Goal: Task Accomplishment & Management: Complete application form

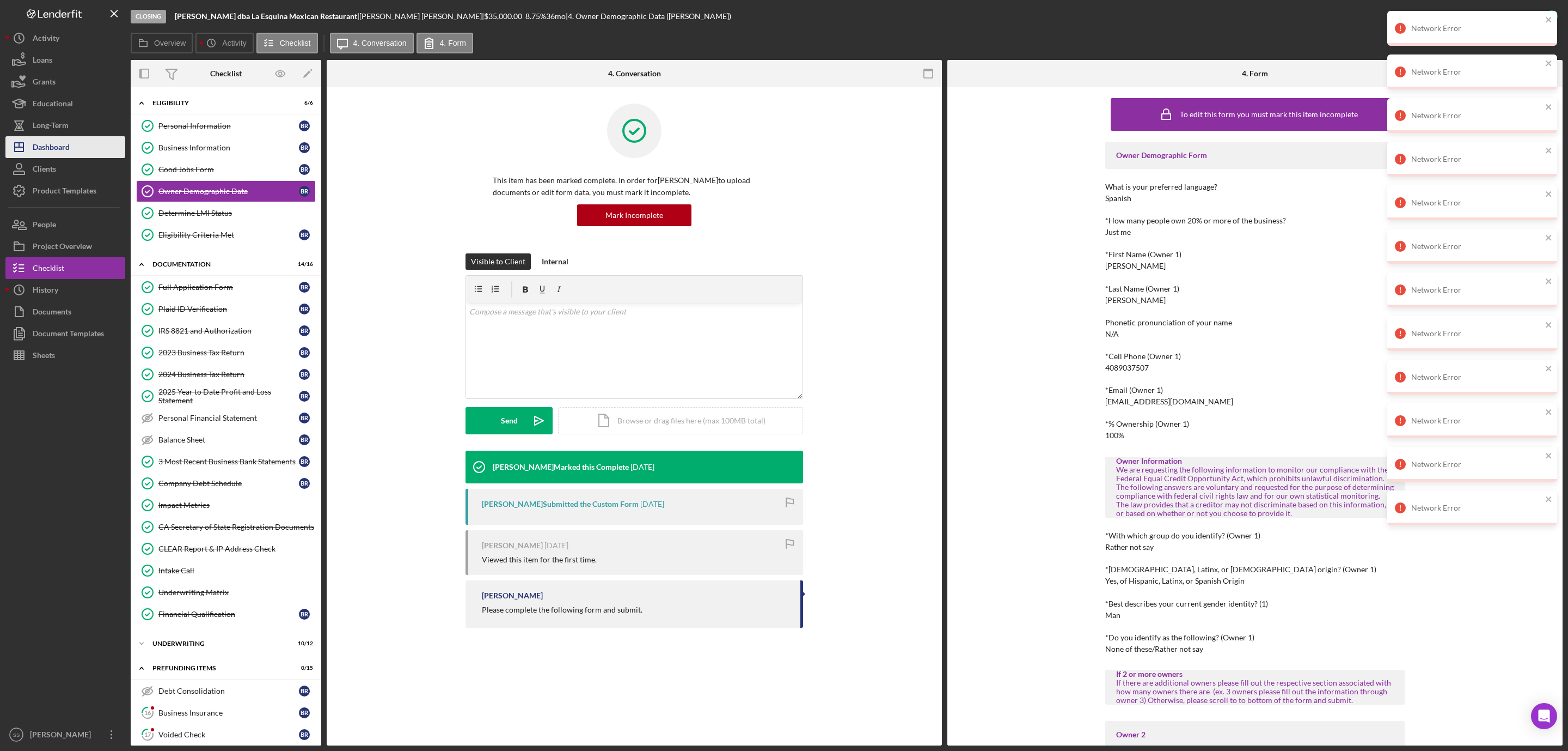
click at [40, 149] on div "Dashboard" at bounding box center [51, 149] width 37 height 24
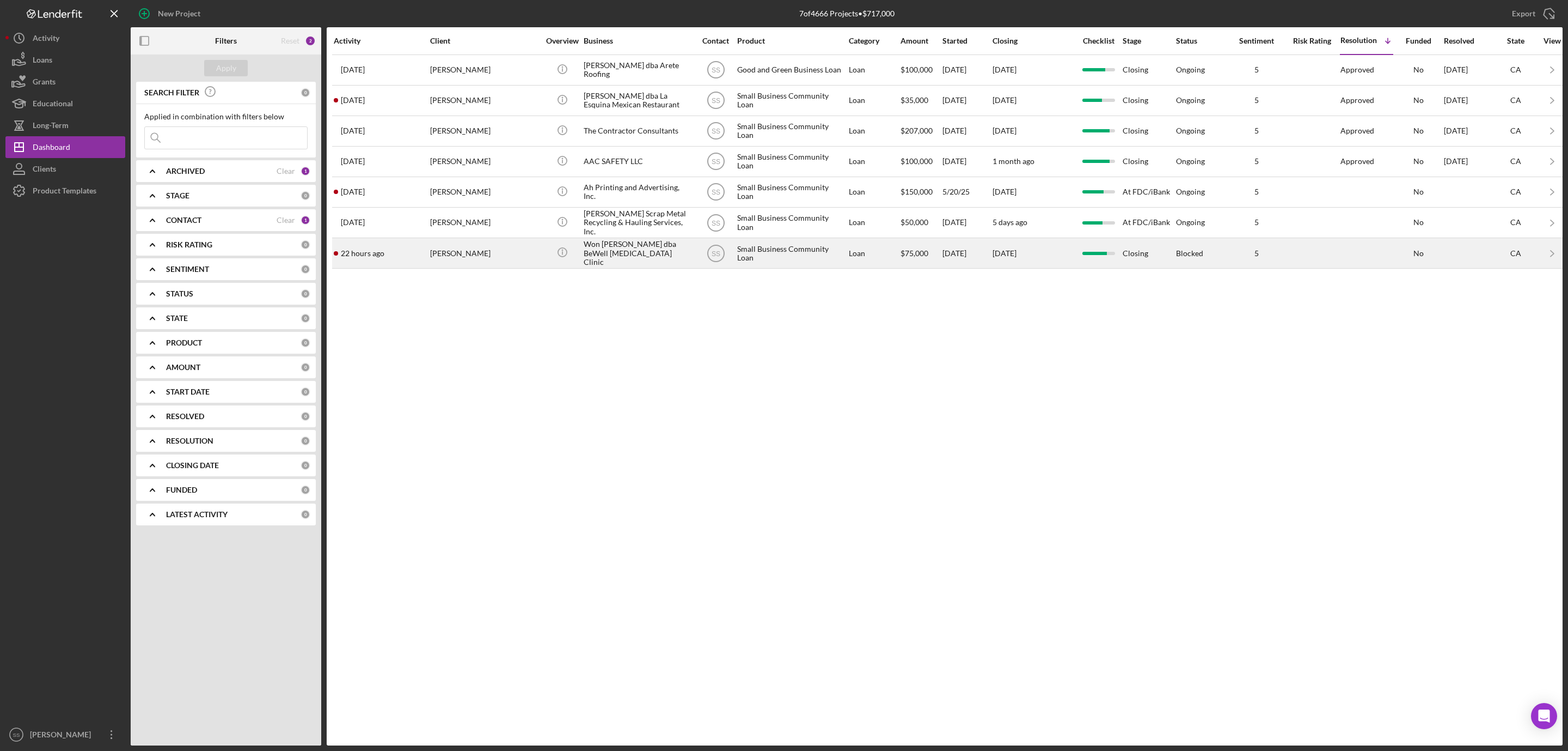
click at [466, 245] on div "Won Yoo" at bounding box center [485, 253] width 109 height 29
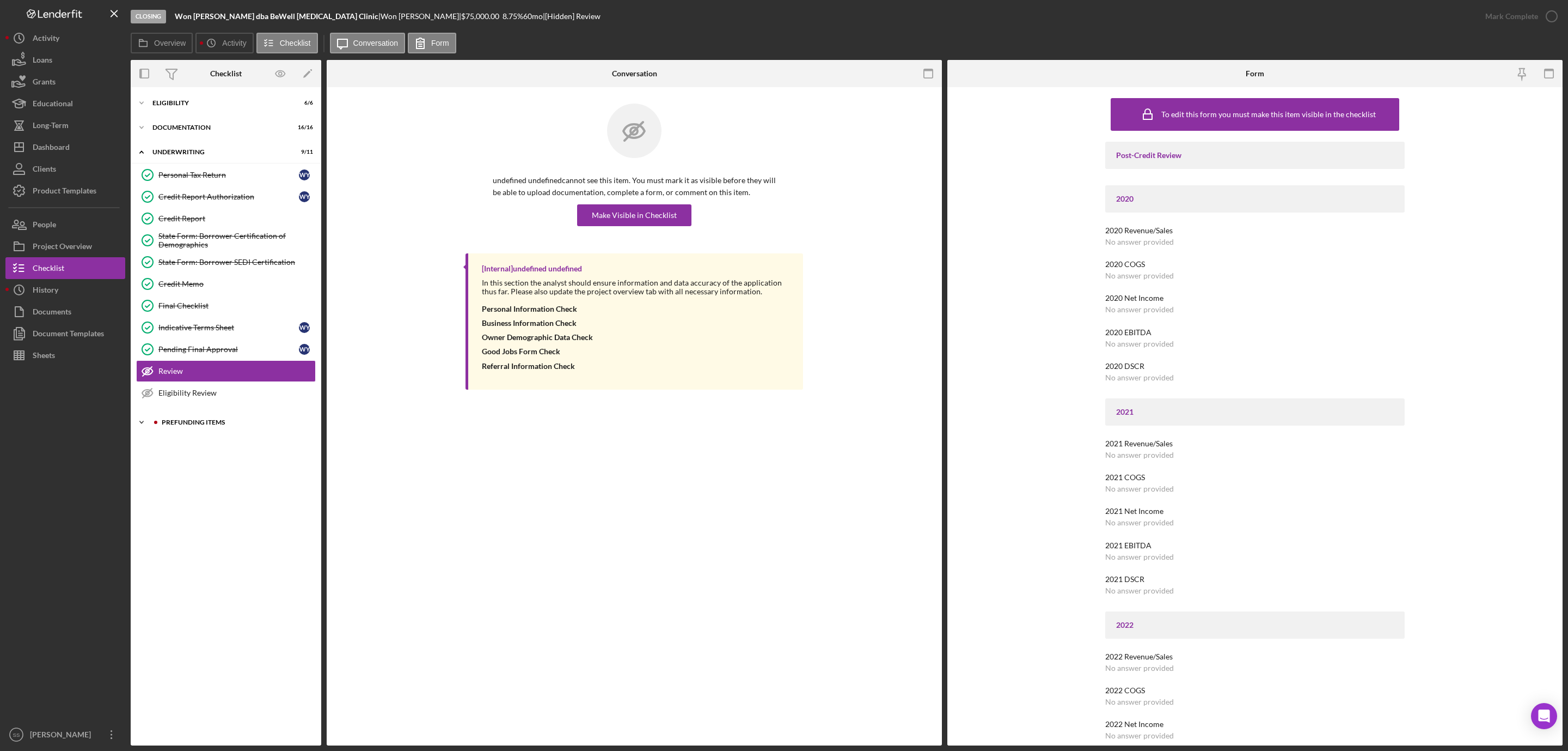
click at [208, 426] on div "Prefunding Items" at bounding box center [235, 422] width 146 height 7
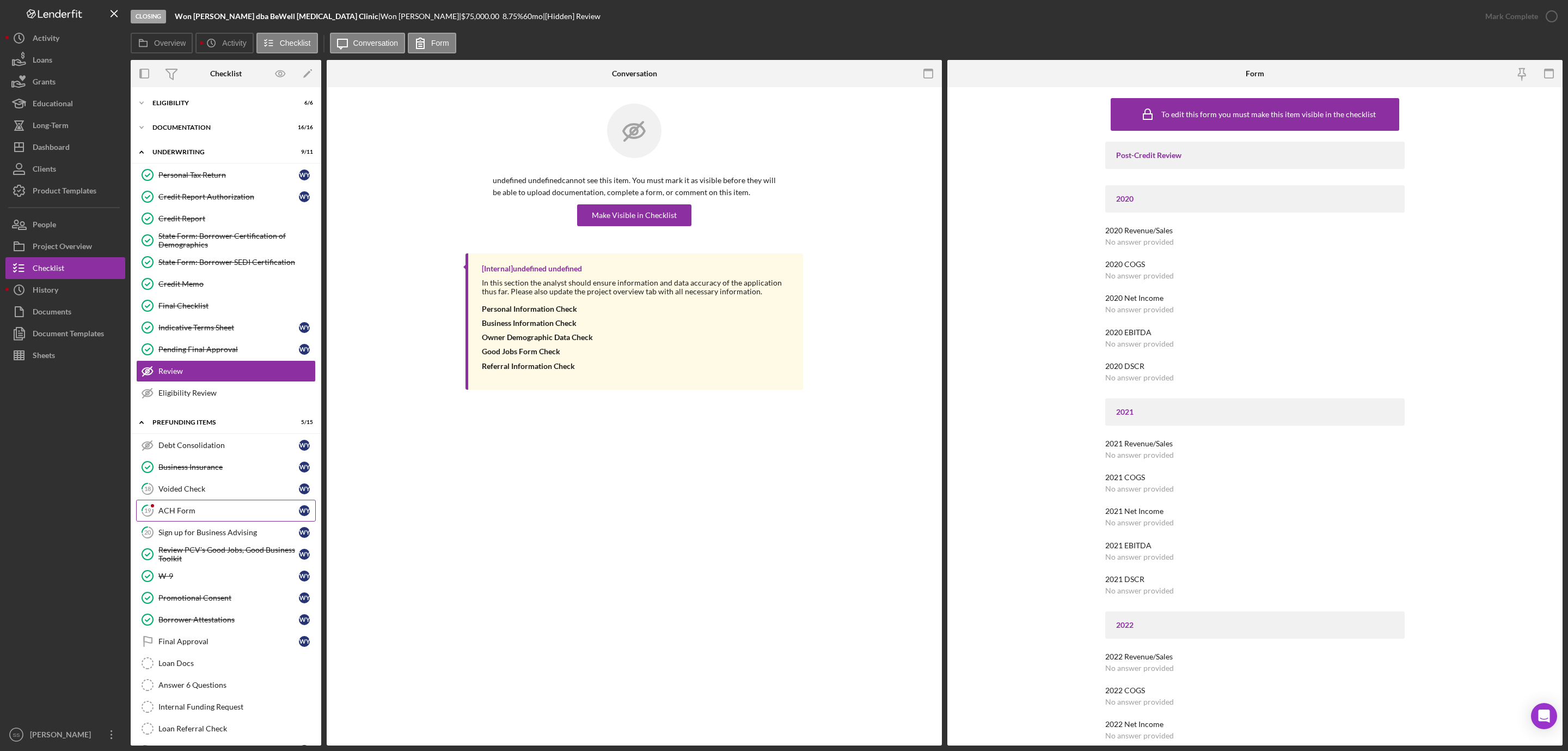
click at [172, 515] on div "ACH Form" at bounding box center [228, 510] width 141 height 9
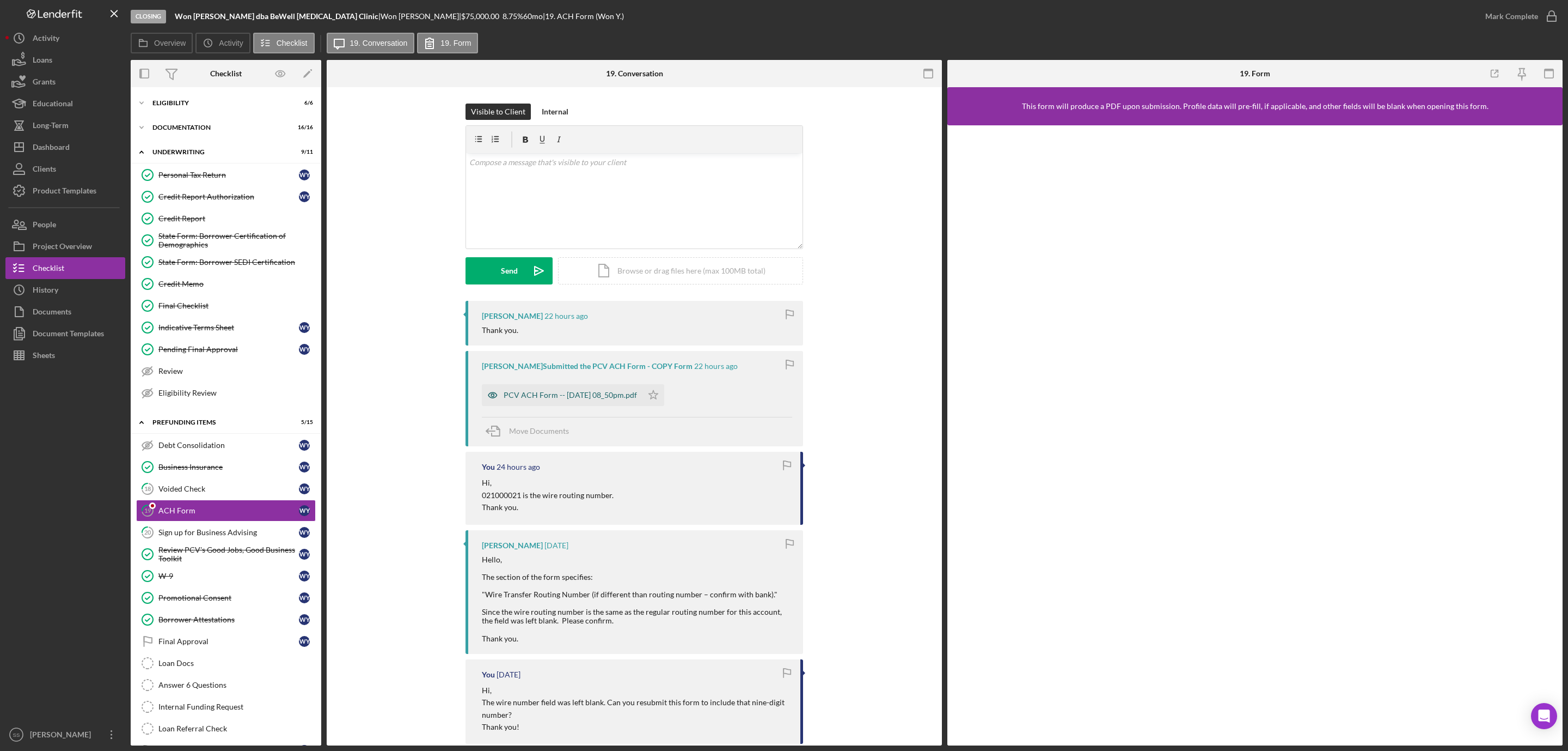
click at [544, 401] on div "PCV ACH Form -- 2025-08-25 08_50pm.pdf" at bounding box center [562, 395] width 161 height 22
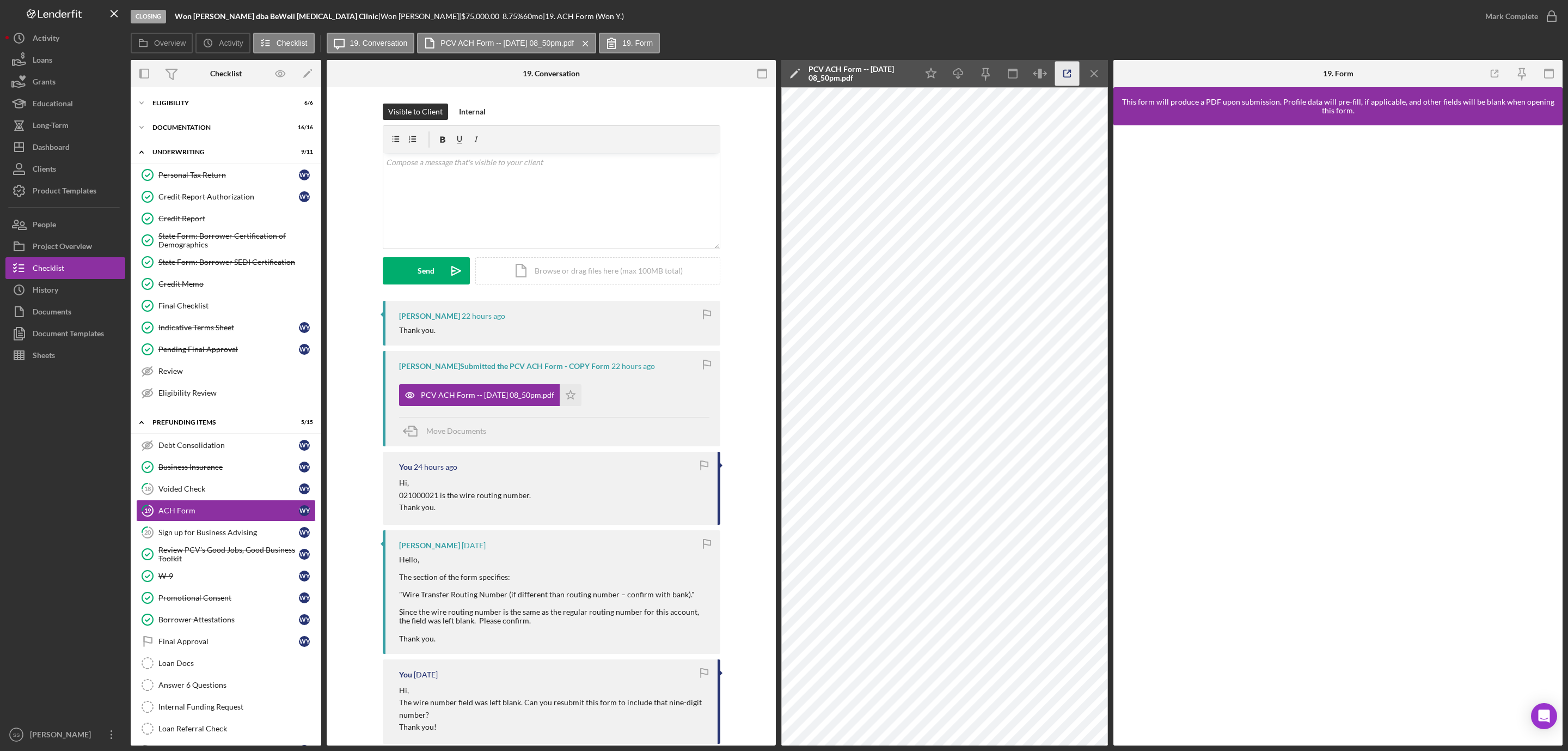
click at [1068, 77] on icon "button" at bounding box center [1067, 74] width 24 height 24
click at [203, 499] on link "18 Voided Check W Y" at bounding box center [226, 488] width 180 height 22
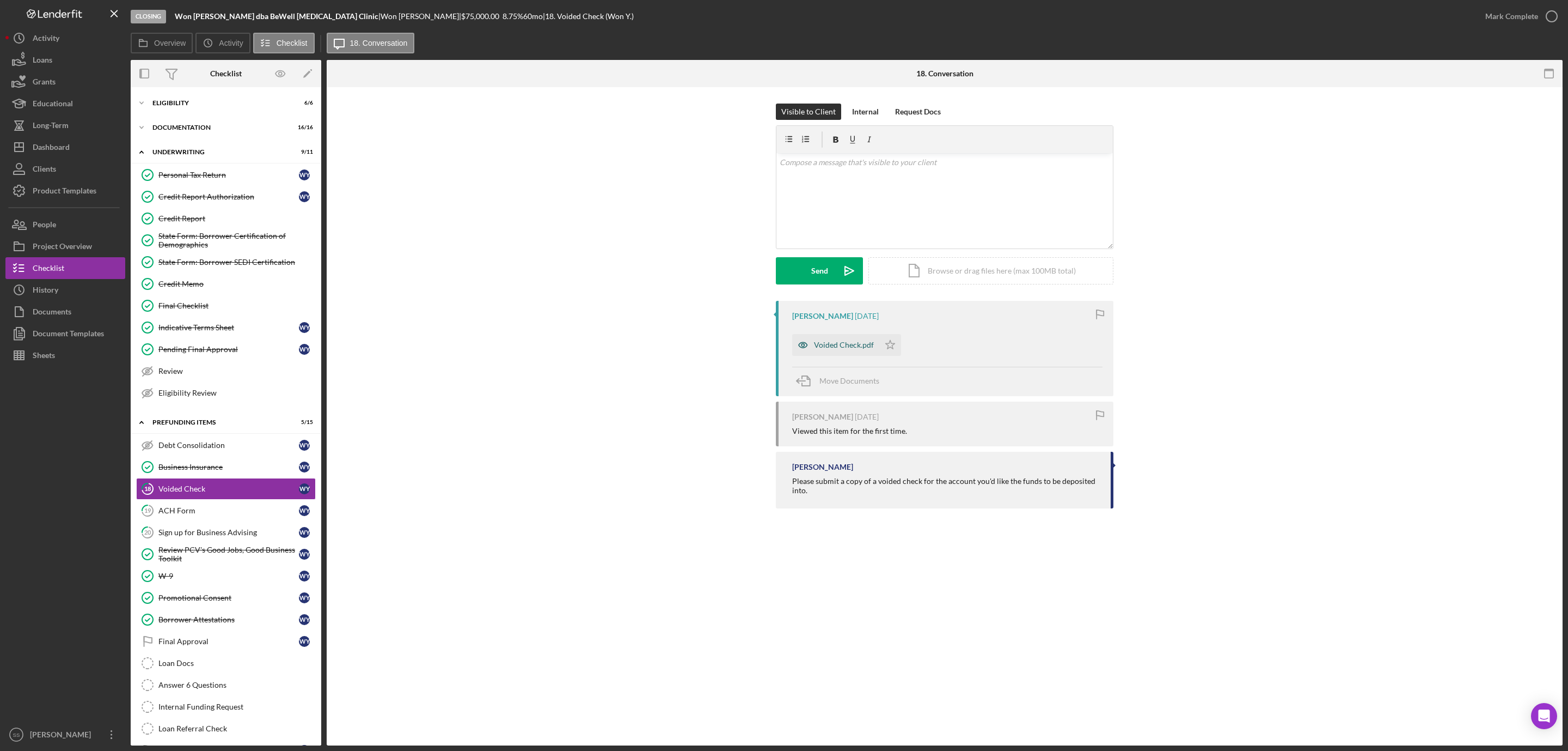
click at [838, 348] on div "Voided Check.pdf" at bounding box center [844, 345] width 60 height 9
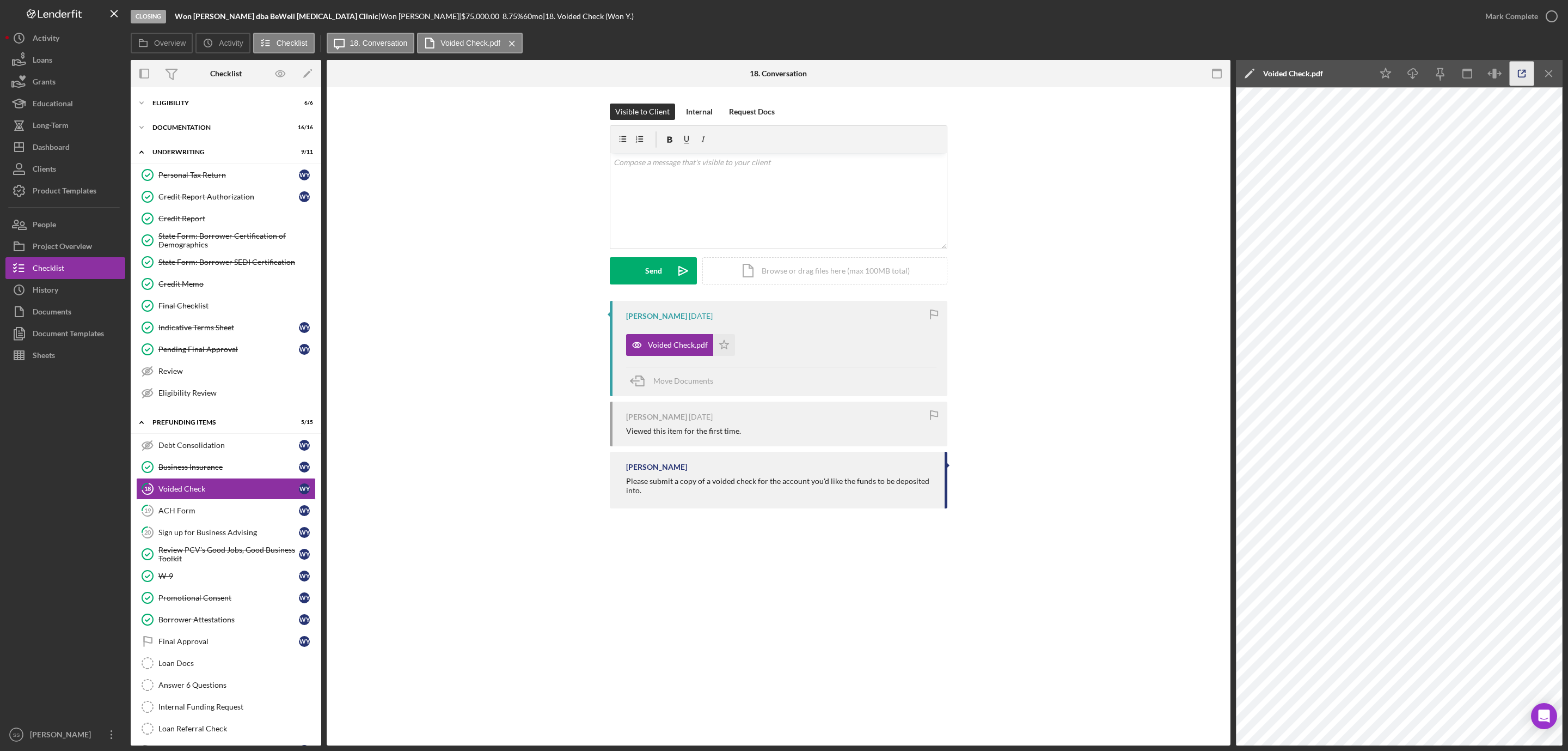
click at [1516, 74] on icon "button" at bounding box center [1522, 74] width 24 height 24
click at [1552, 19] on icon "button" at bounding box center [1552, 16] width 27 height 27
click at [224, 521] on link "19 ACH Form W Y" at bounding box center [226, 510] width 180 height 22
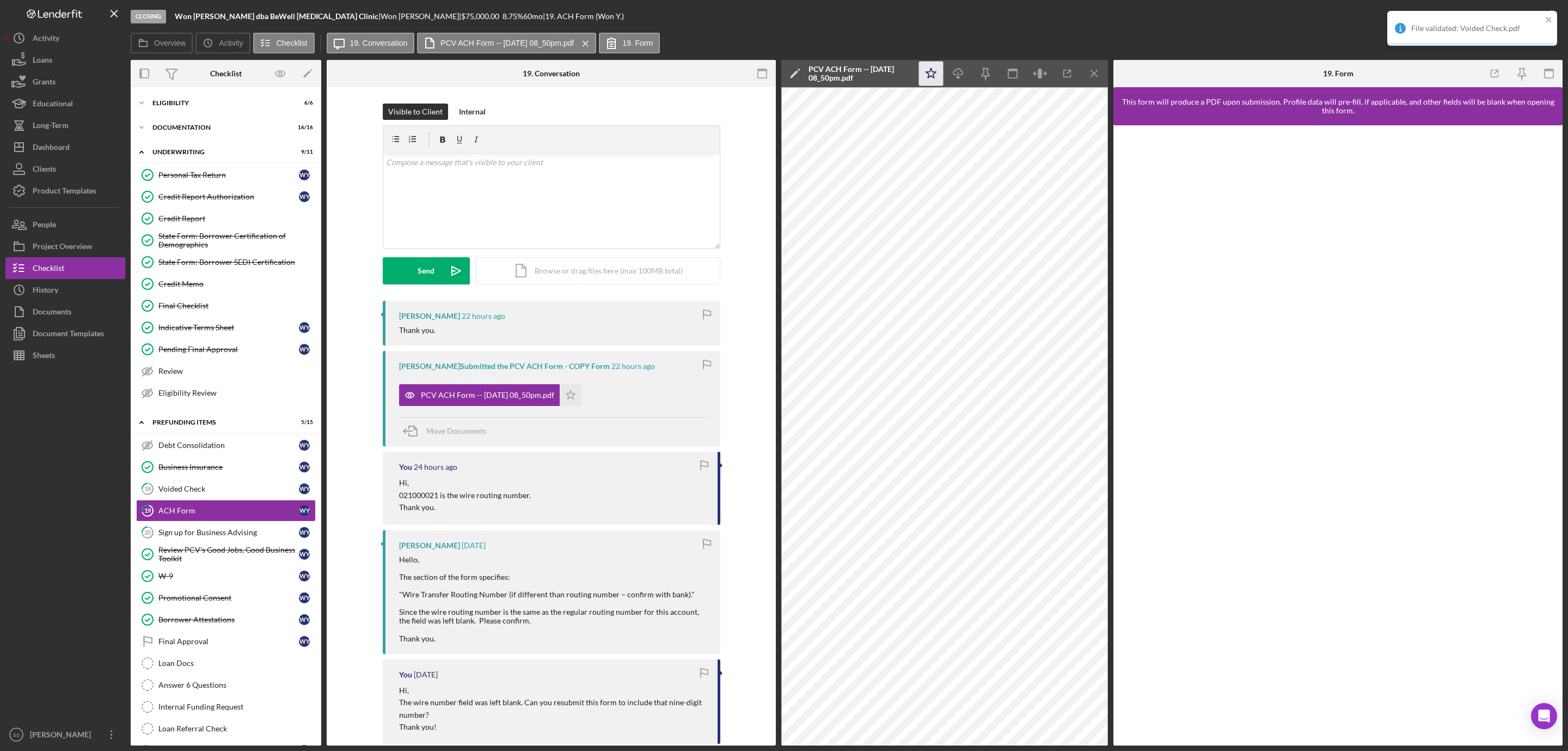
drag, startPoint x: 926, startPoint y: 74, endPoint x: 1101, endPoint y: 13, distance: 185.3
click at [928, 74] on icon "Icon/Star" at bounding box center [931, 74] width 24 height 24
click at [1553, 18] on div "File validated: Voided Check.pdf" at bounding box center [1472, 28] width 170 height 35
click at [1550, 15] on icon "button" at bounding box center [1552, 16] width 27 height 27
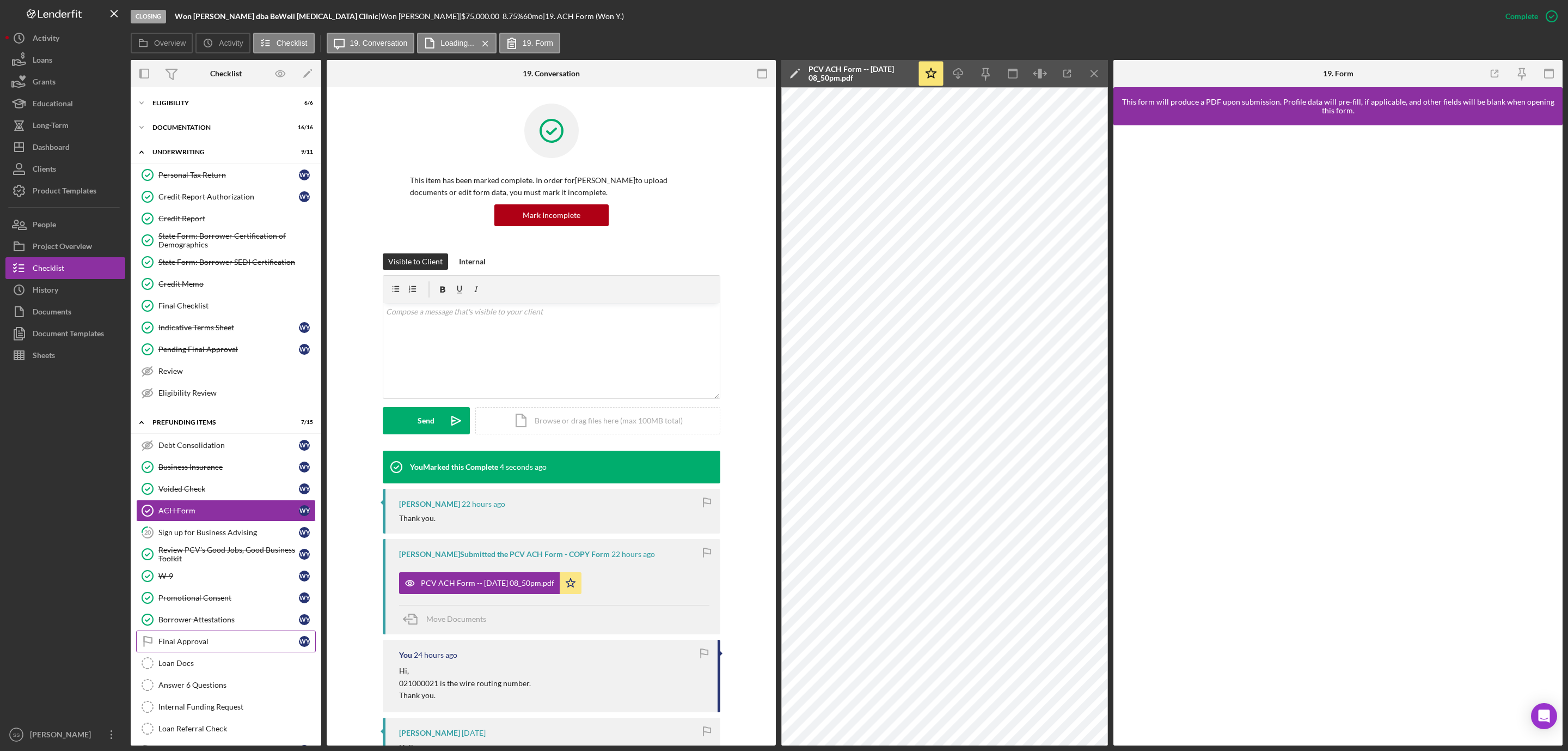
click at [222, 646] on div "Final Approval" at bounding box center [228, 641] width 141 height 9
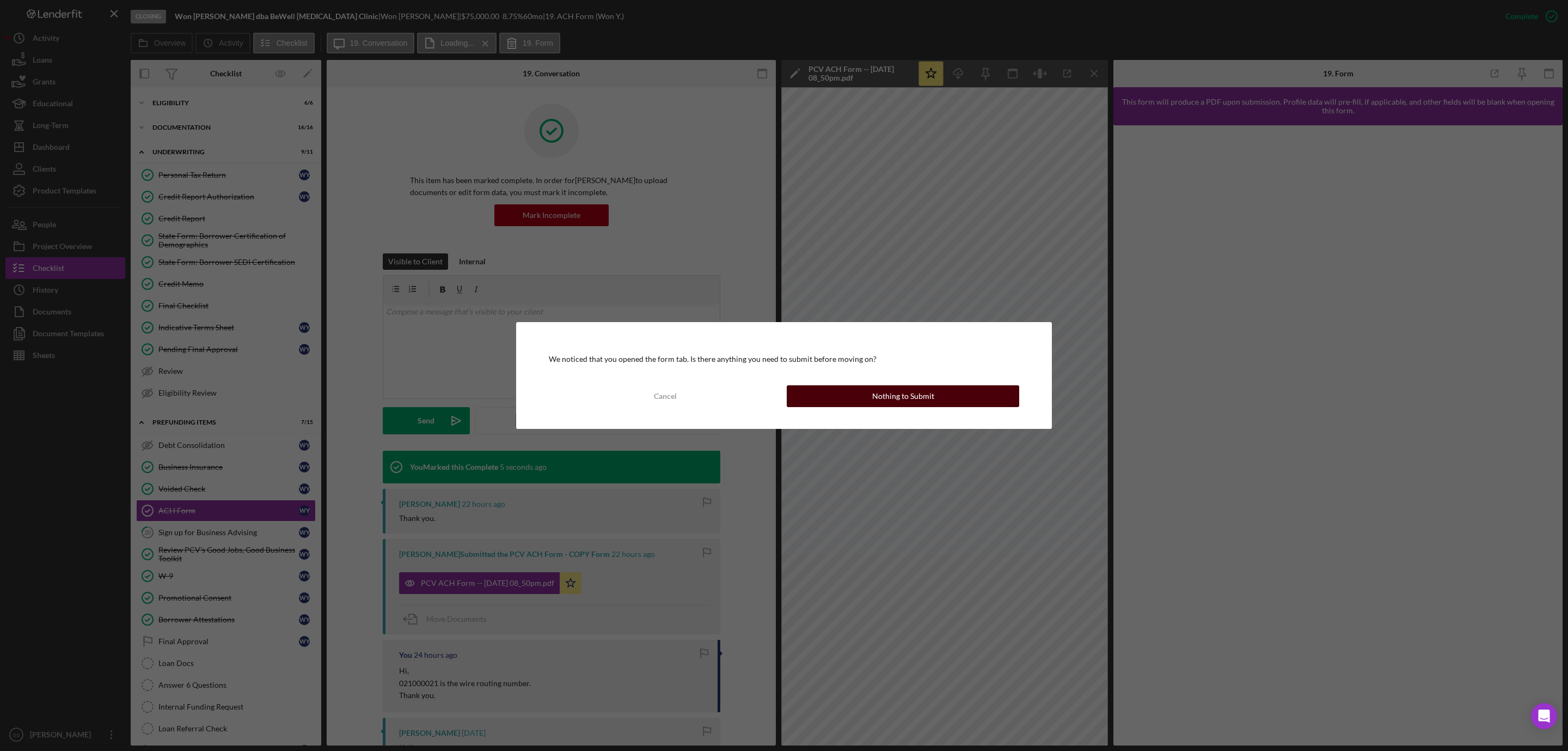
drag, startPoint x: 825, startPoint y: 399, endPoint x: 1180, endPoint y: 418, distance: 355.5
click at [825, 399] on button "Nothing to Submit" at bounding box center [903, 396] width 233 height 22
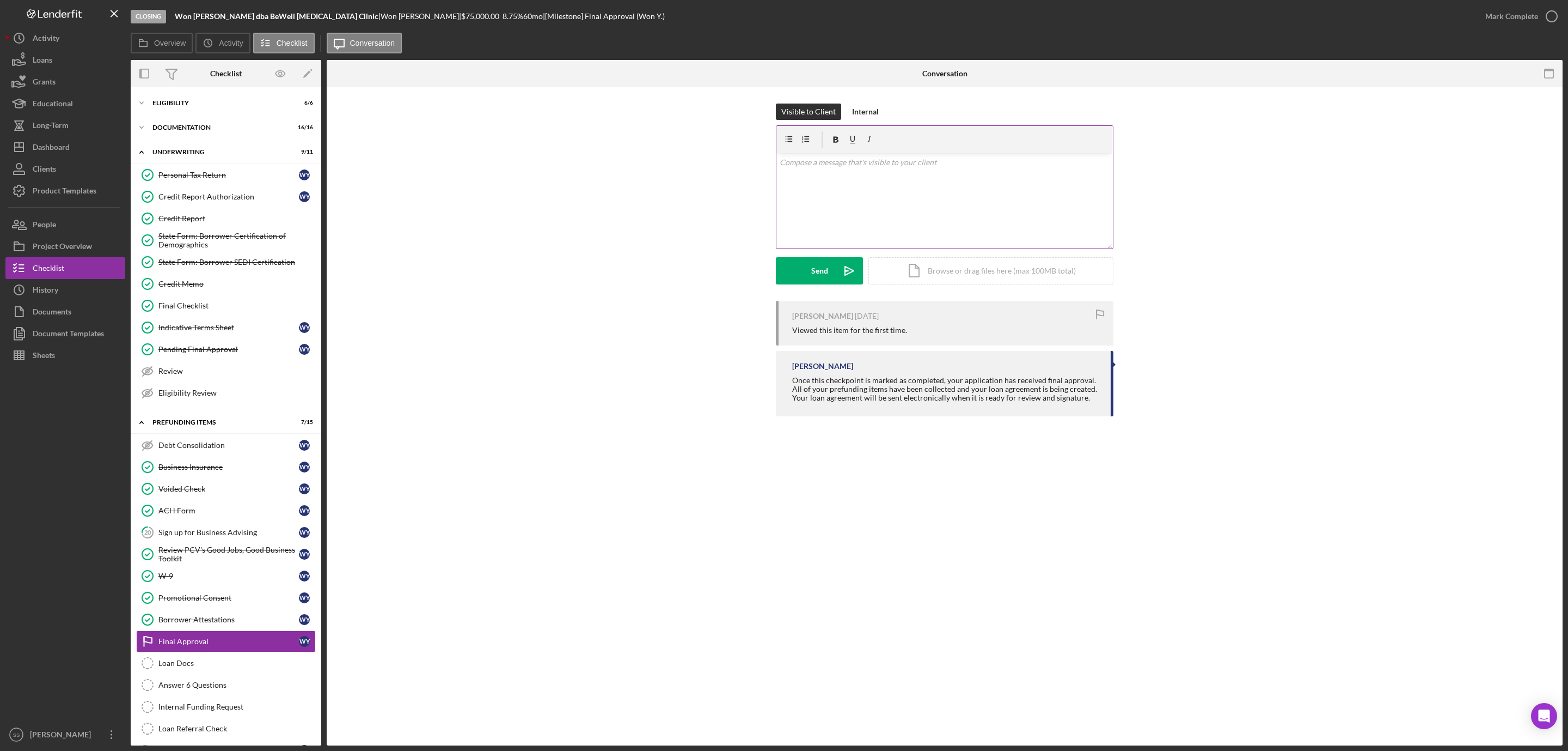
click at [866, 220] on div "v Color teal Color pink Remove color Add row above Add row below Add column bef…" at bounding box center [944, 200] width 337 height 96
click at [830, 222] on p "I am confirming that your profile in Qooper is set up" at bounding box center [945, 220] width 331 height 12
click at [858, 233] on p "I am confirming with Cheryl, your Relationship Manger in Business Advising, tha…" at bounding box center [945, 227] width 331 height 24
click at [812, 270] on div "Send" at bounding box center [820, 270] width 17 height 27
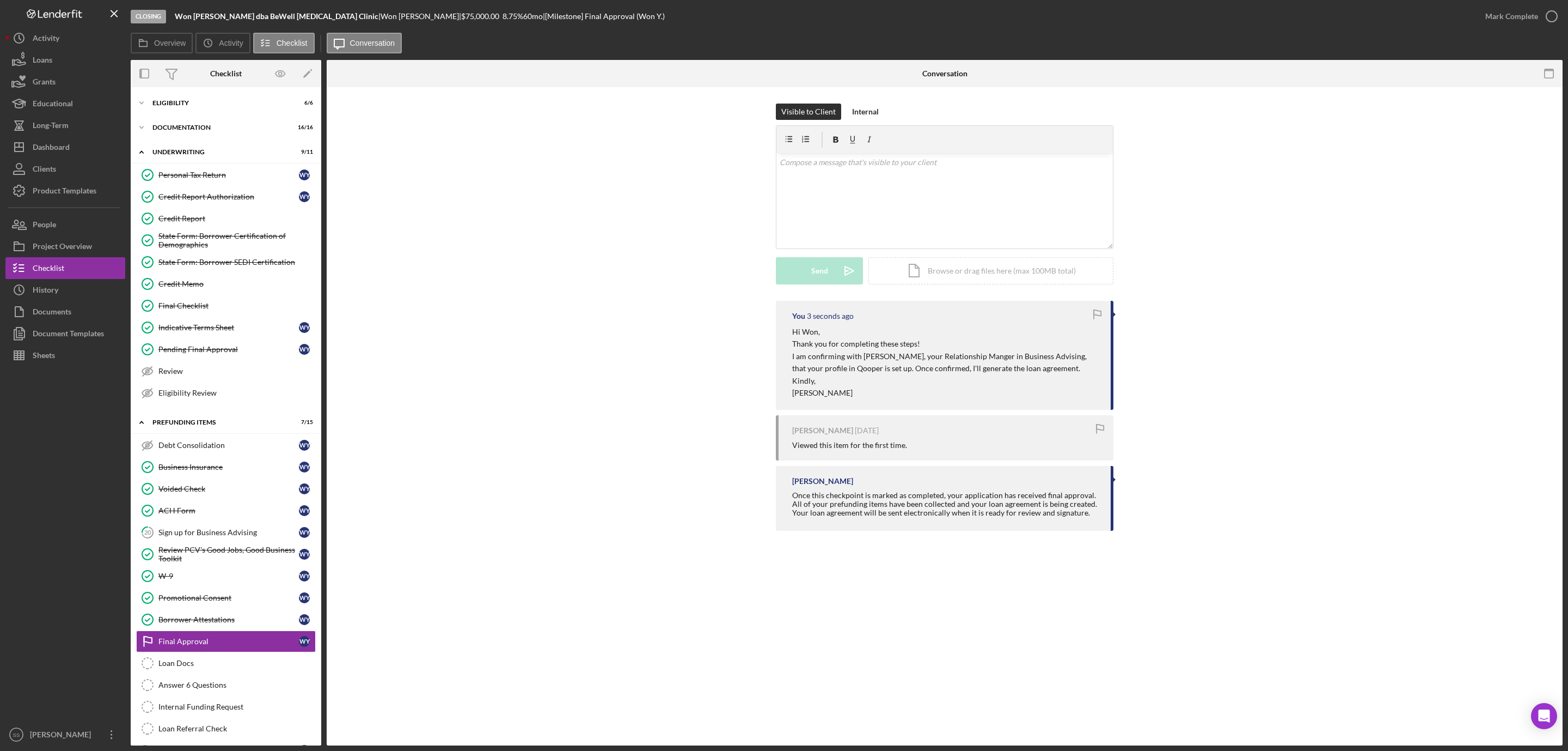
scroll to position [0, 0]
click at [62, 144] on div "Dashboard" at bounding box center [51, 149] width 37 height 24
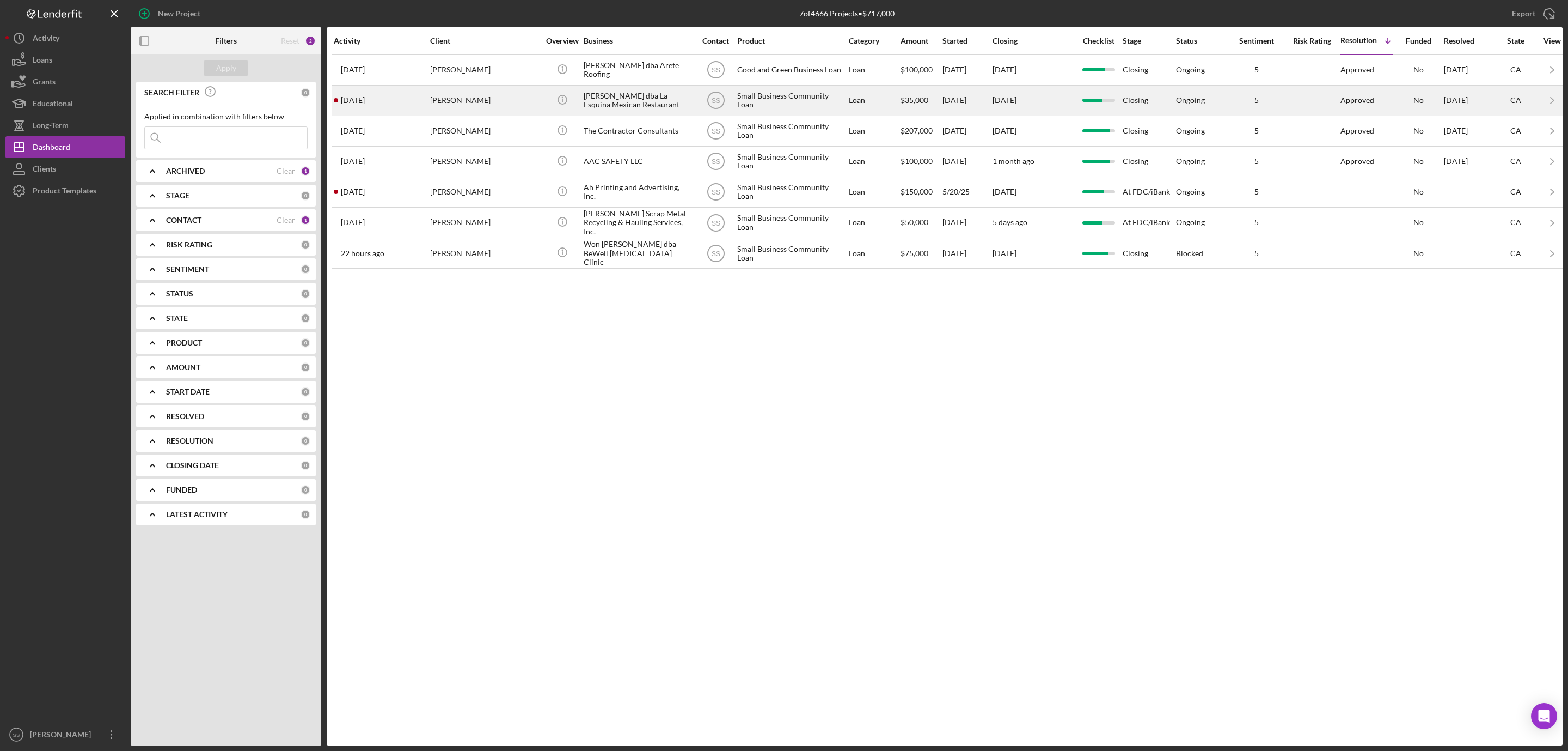
click at [471, 108] on div "[PERSON_NAME]" at bounding box center [485, 100] width 109 height 29
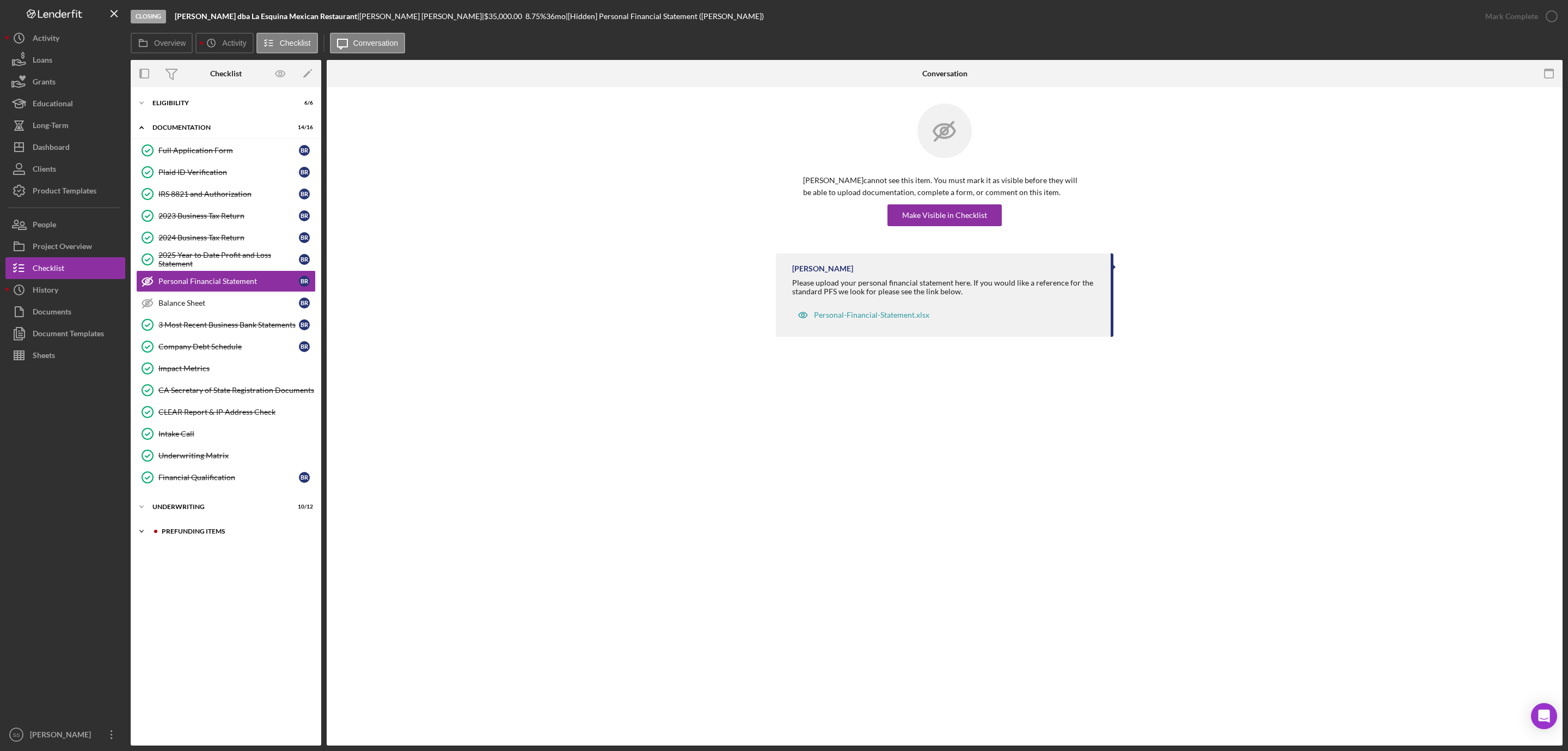
click at [194, 532] on div "Icon/Expander Prefunding Items 0 / 15" at bounding box center [226, 531] width 191 height 22
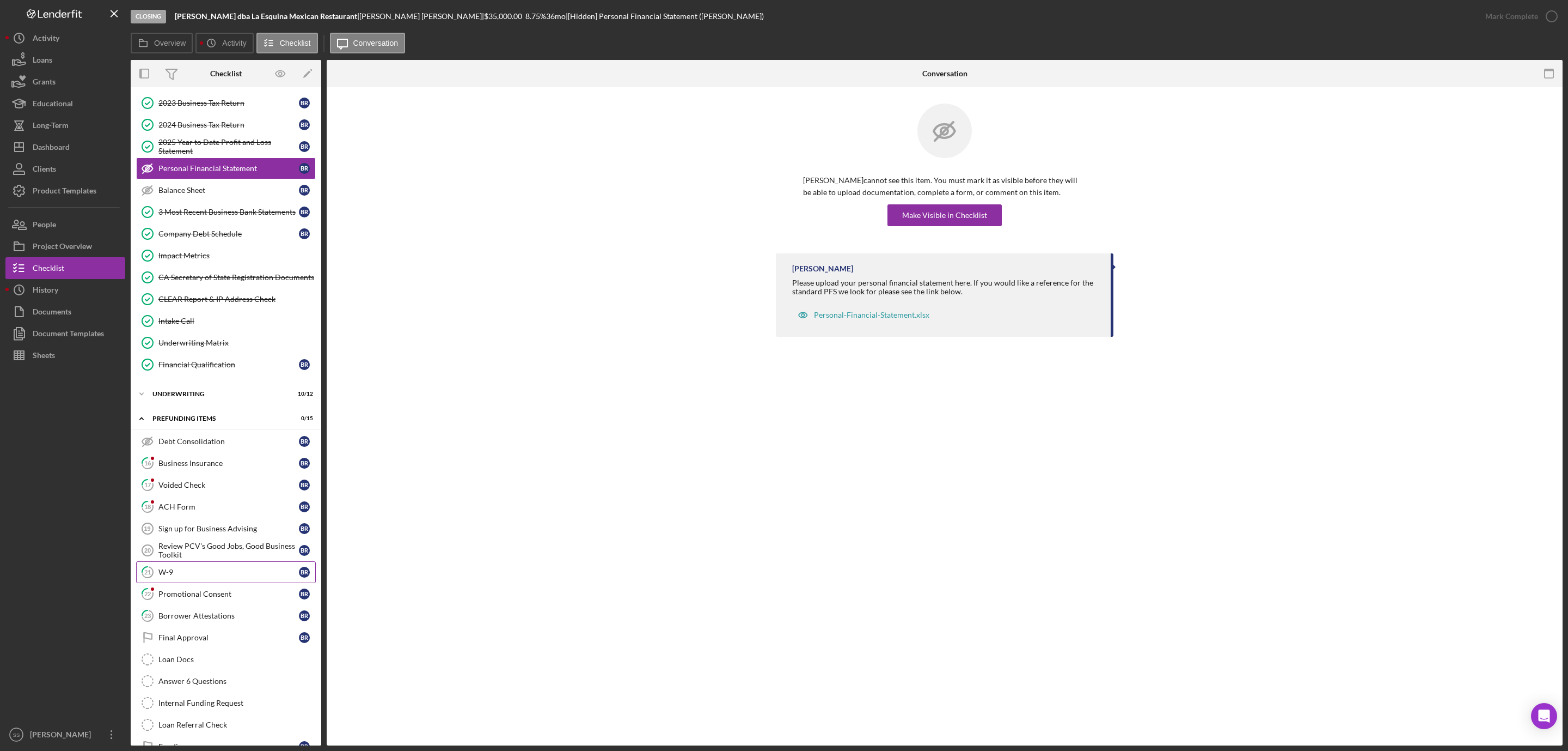
scroll to position [152, 0]
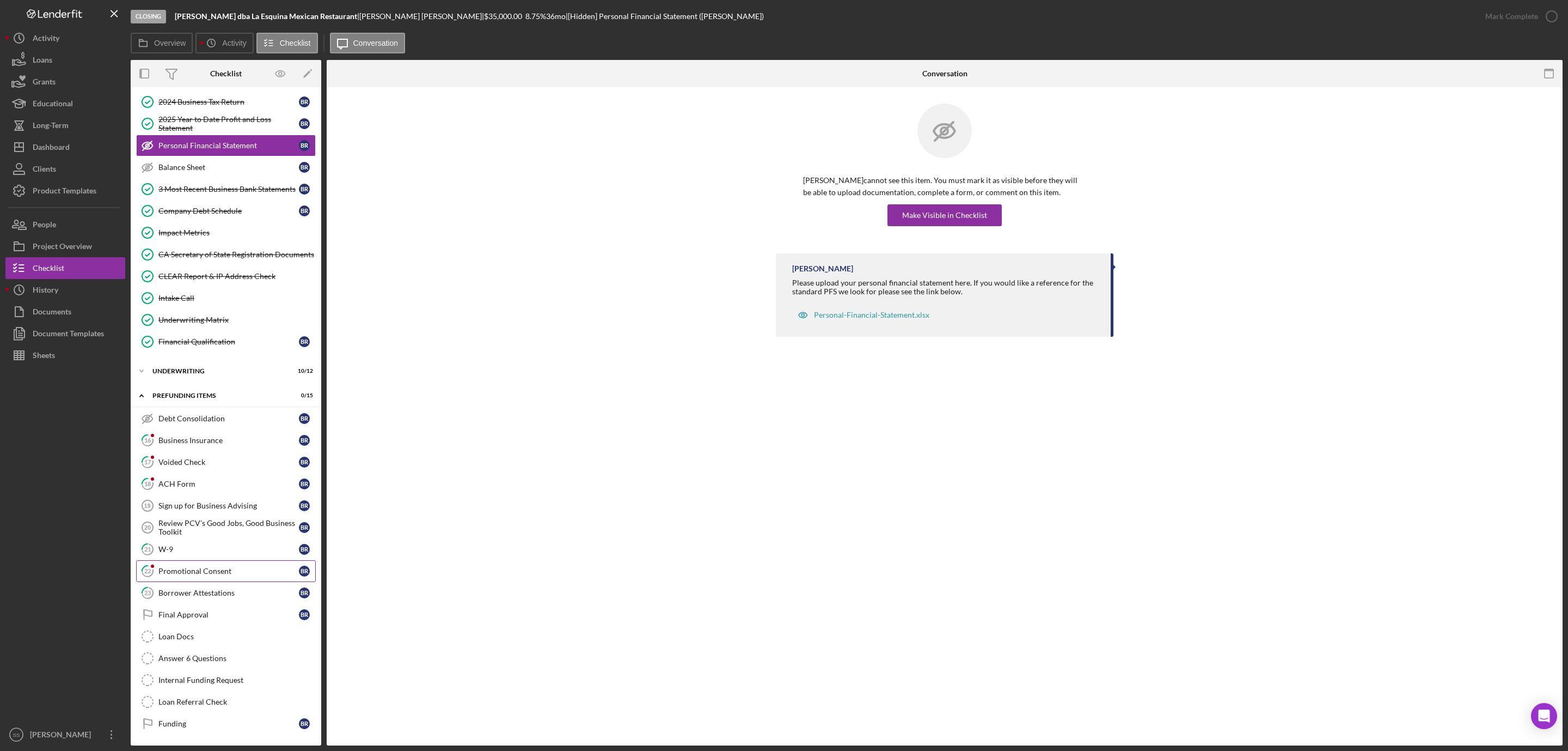
click at [188, 574] on link "22 Promotional Consent B R" at bounding box center [226, 571] width 180 height 22
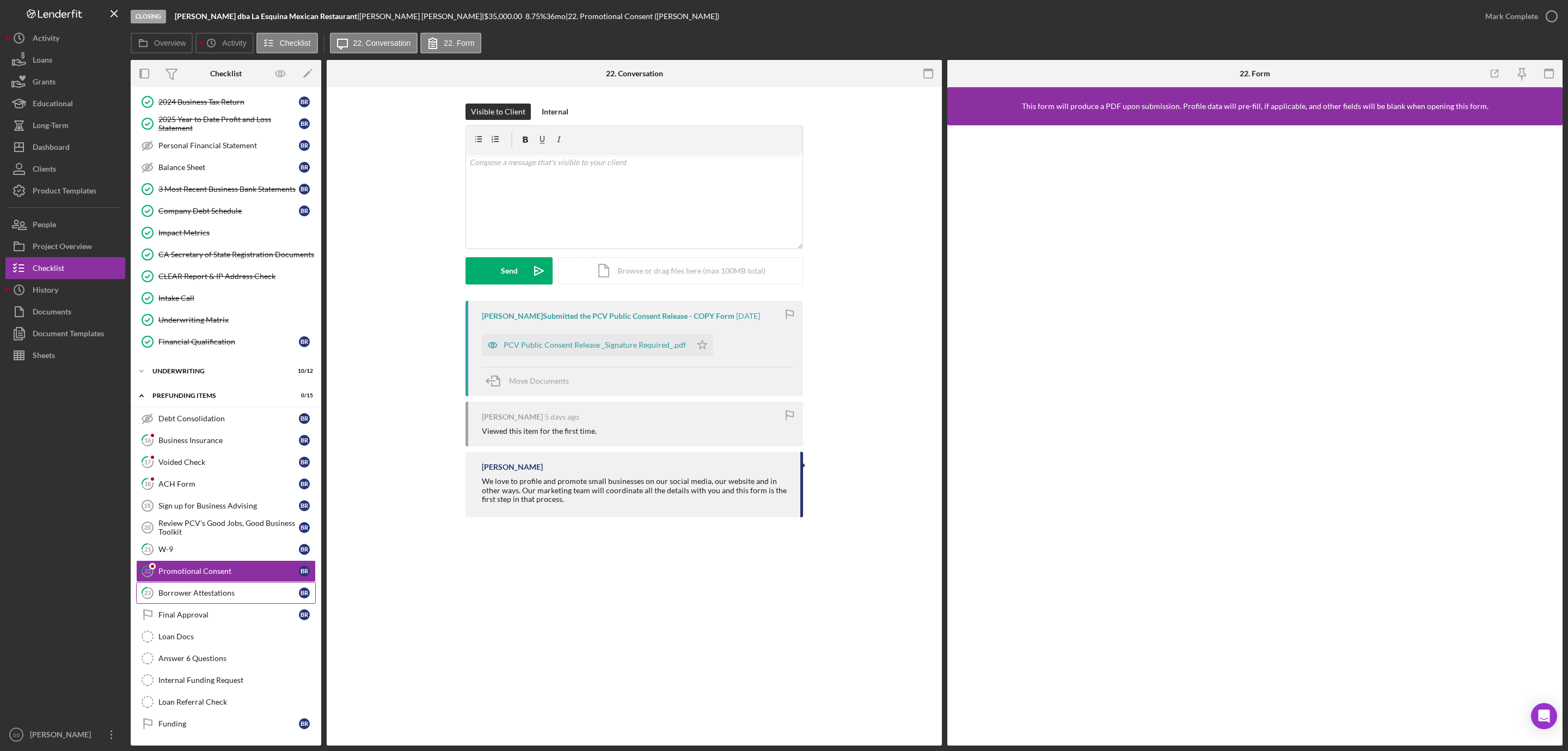
drag, startPoint x: 222, startPoint y: 596, endPoint x: 376, endPoint y: 540, distance: 163.9
click at [224, 594] on link "23 Borrower Attestations B R" at bounding box center [226, 593] width 180 height 22
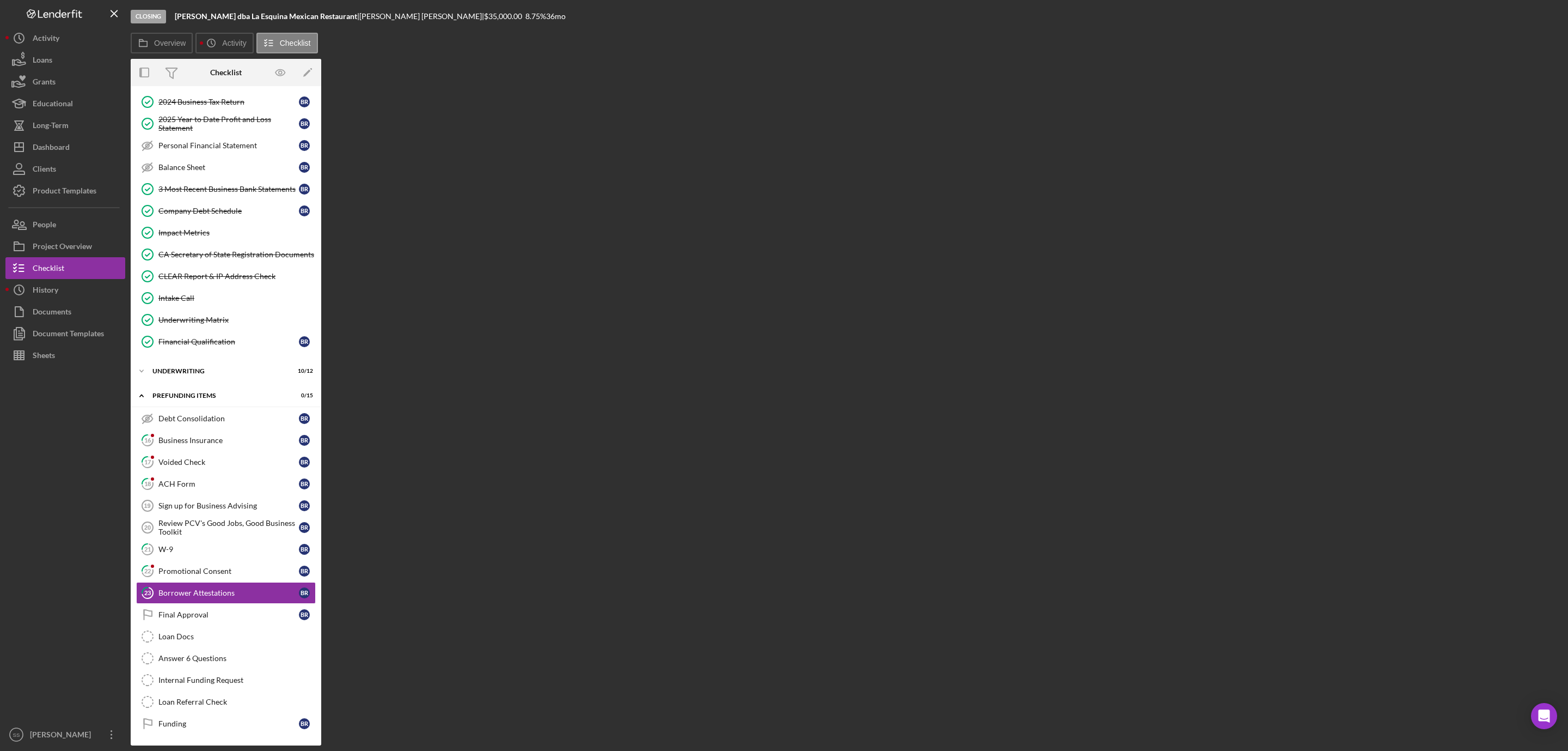
scroll to position [152, 0]
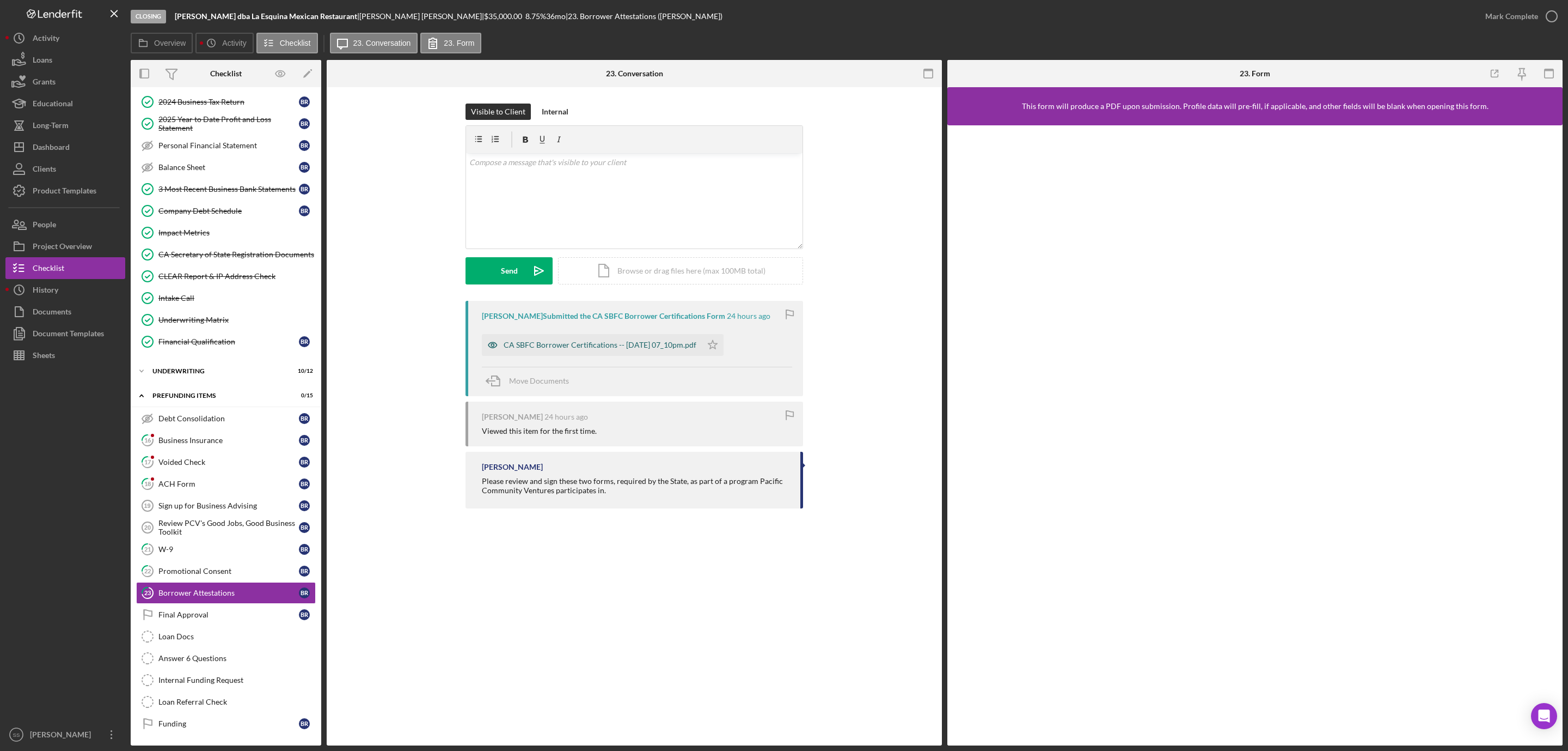
click at [690, 345] on div "CA SBFC Borrower Certifications -- 2025-08-25 07_10pm.pdf" at bounding box center [600, 345] width 193 height 9
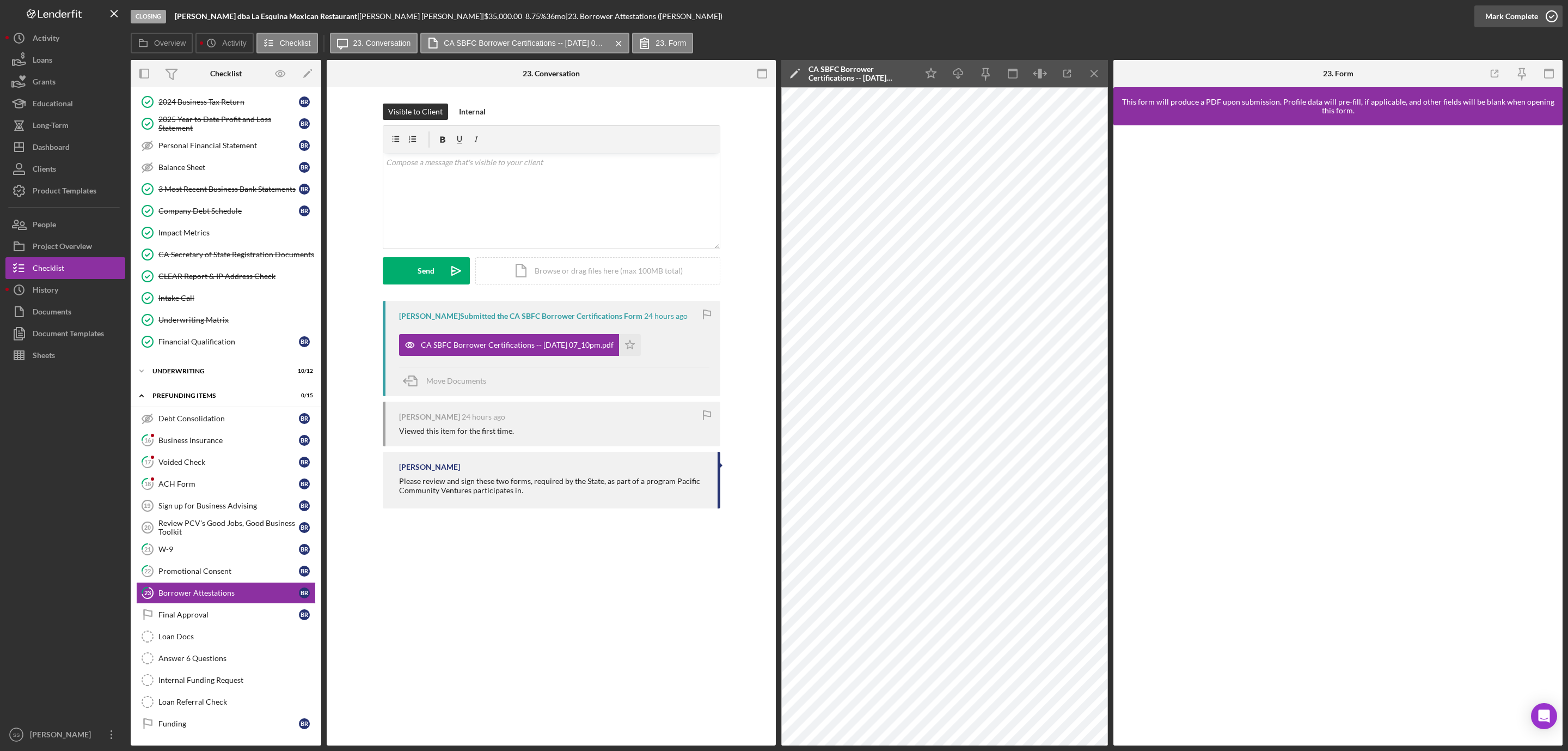
click at [1549, 13] on icon "button" at bounding box center [1552, 16] width 27 height 27
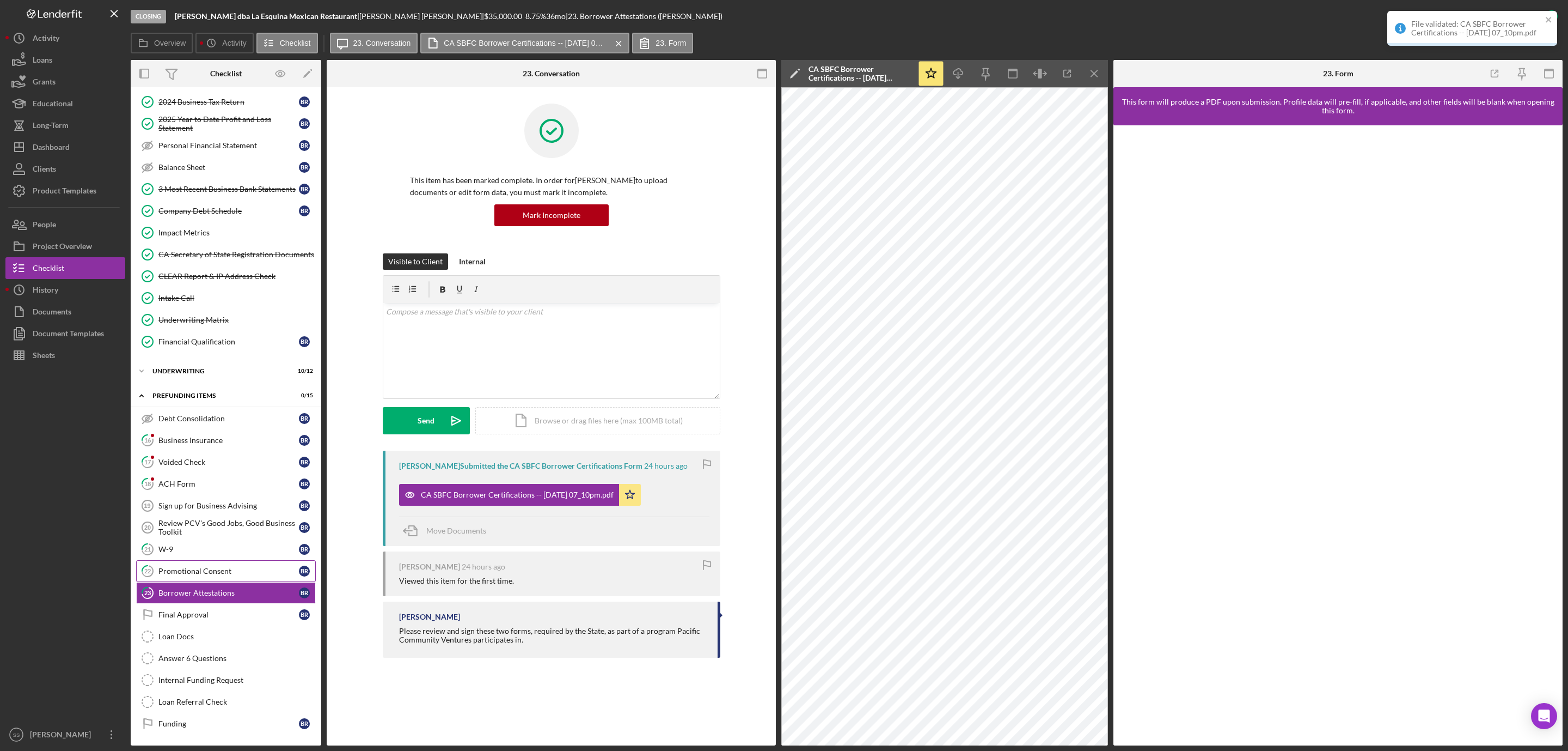
click at [175, 567] on div "Promotional Consent" at bounding box center [228, 571] width 141 height 9
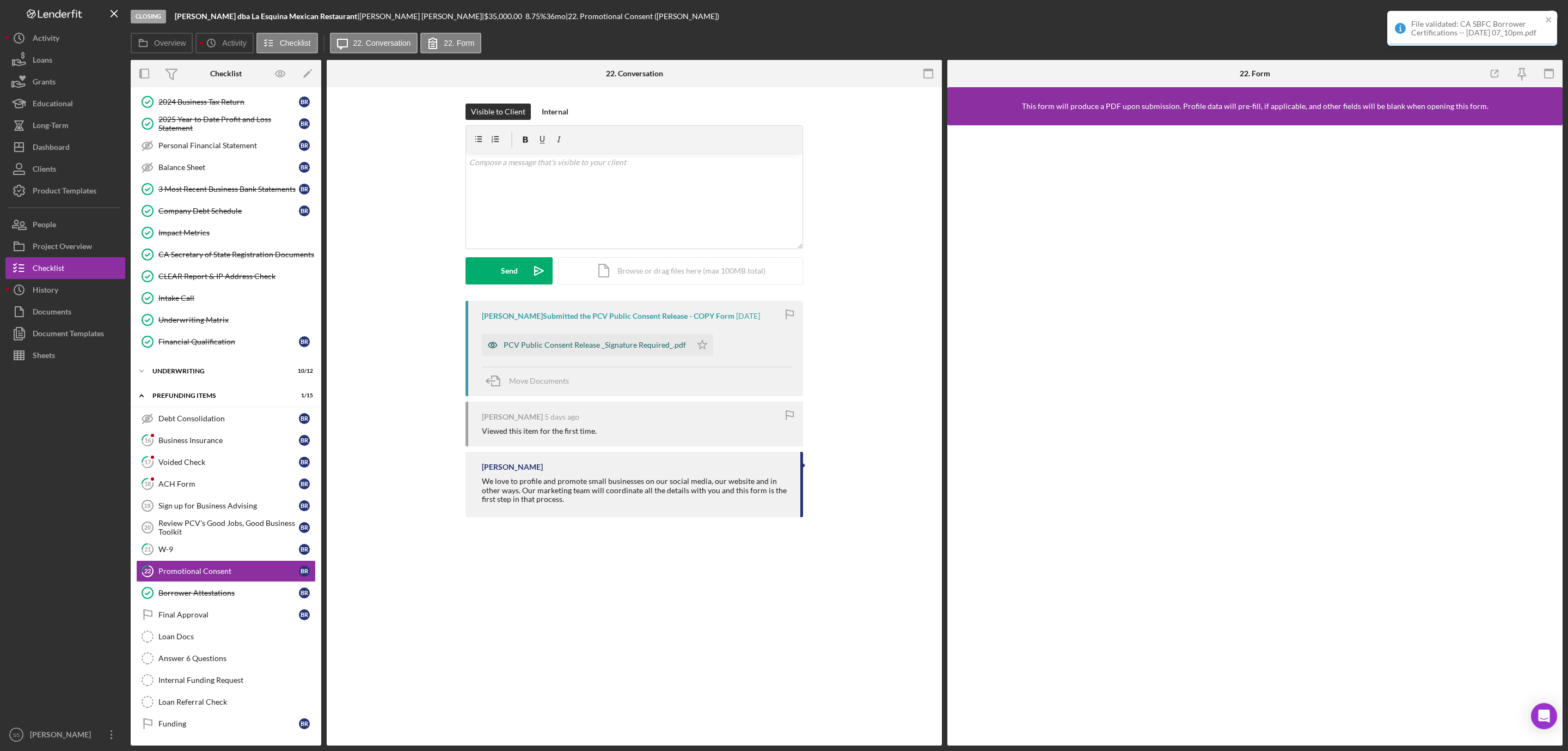
click at [586, 342] on div "PCV Public Consent Release _Signature Required_.pdf" at bounding box center [595, 345] width 183 height 9
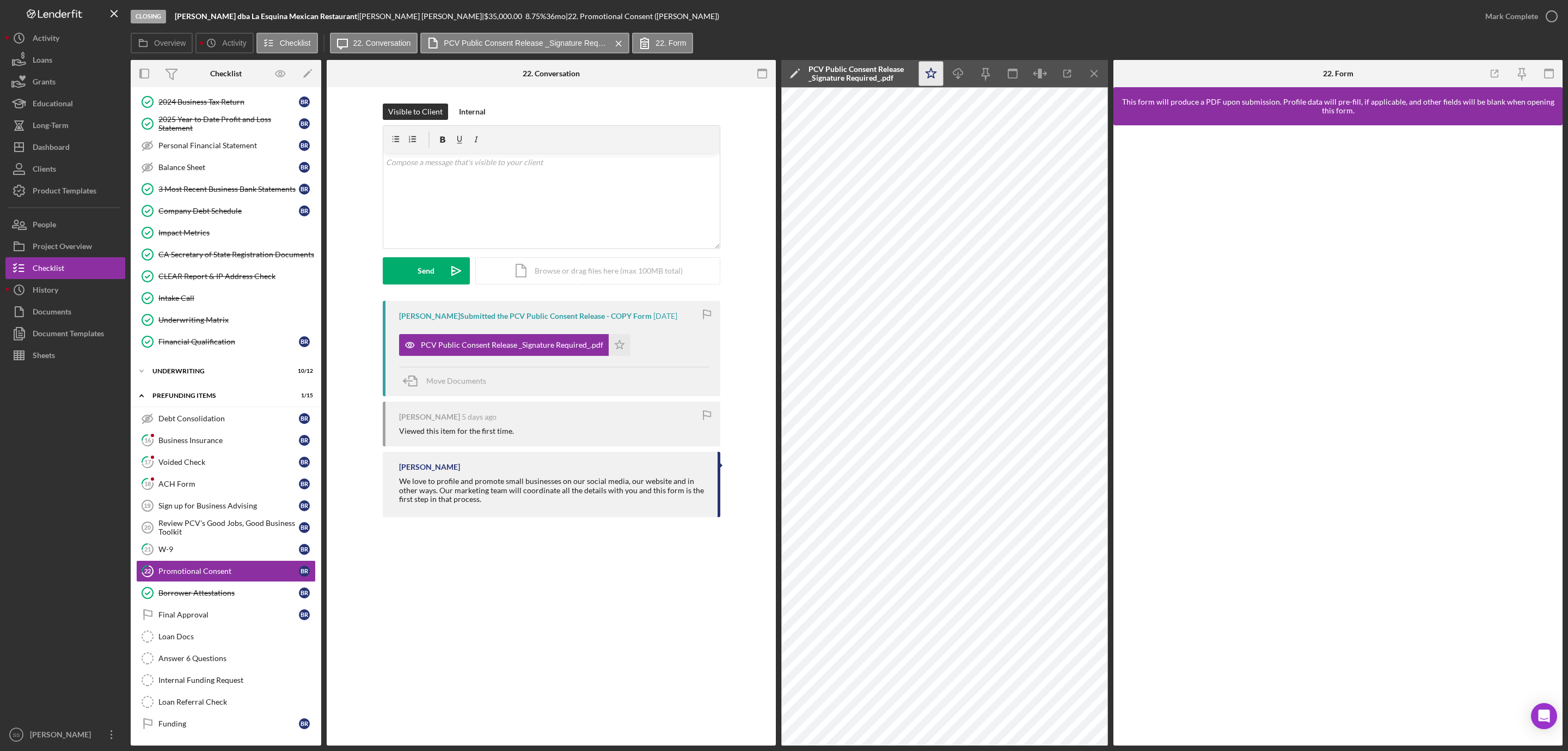
click at [930, 77] on icon "Icon/Star" at bounding box center [931, 74] width 24 height 24
click at [1549, 15] on icon "button" at bounding box center [1552, 16] width 27 height 27
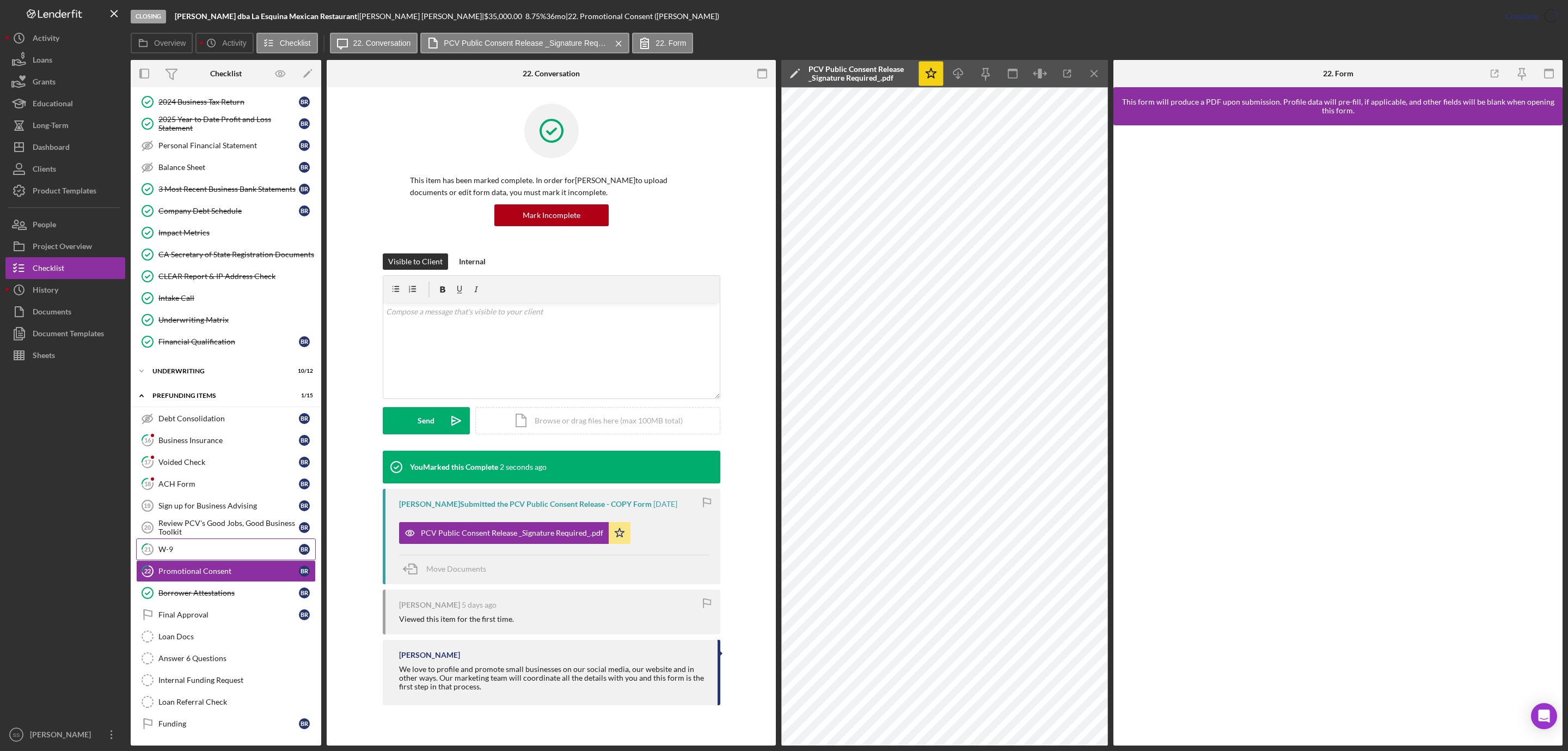
click at [173, 545] on div "W-9" at bounding box center [228, 549] width 141 height 9
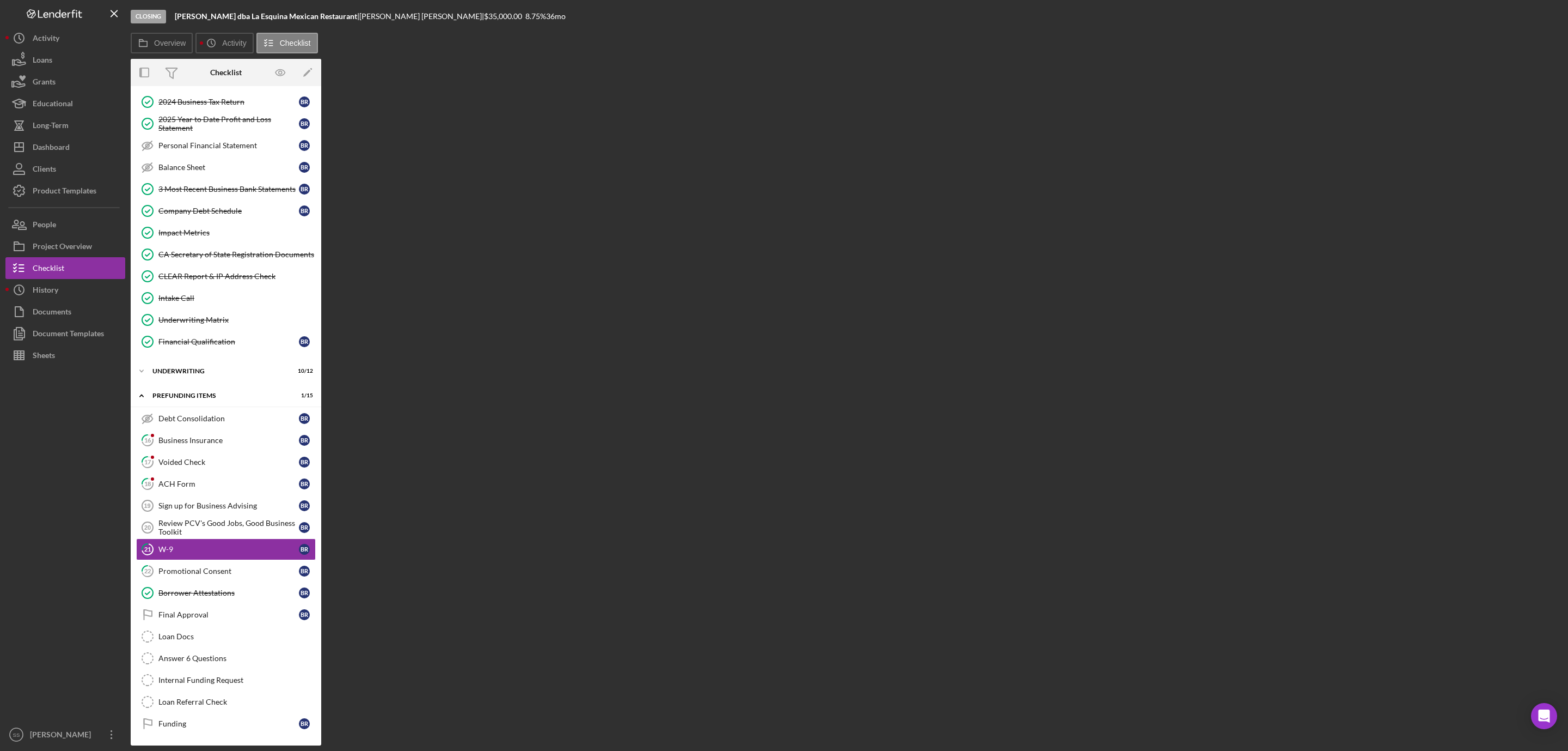
scroll to position [152, 0]
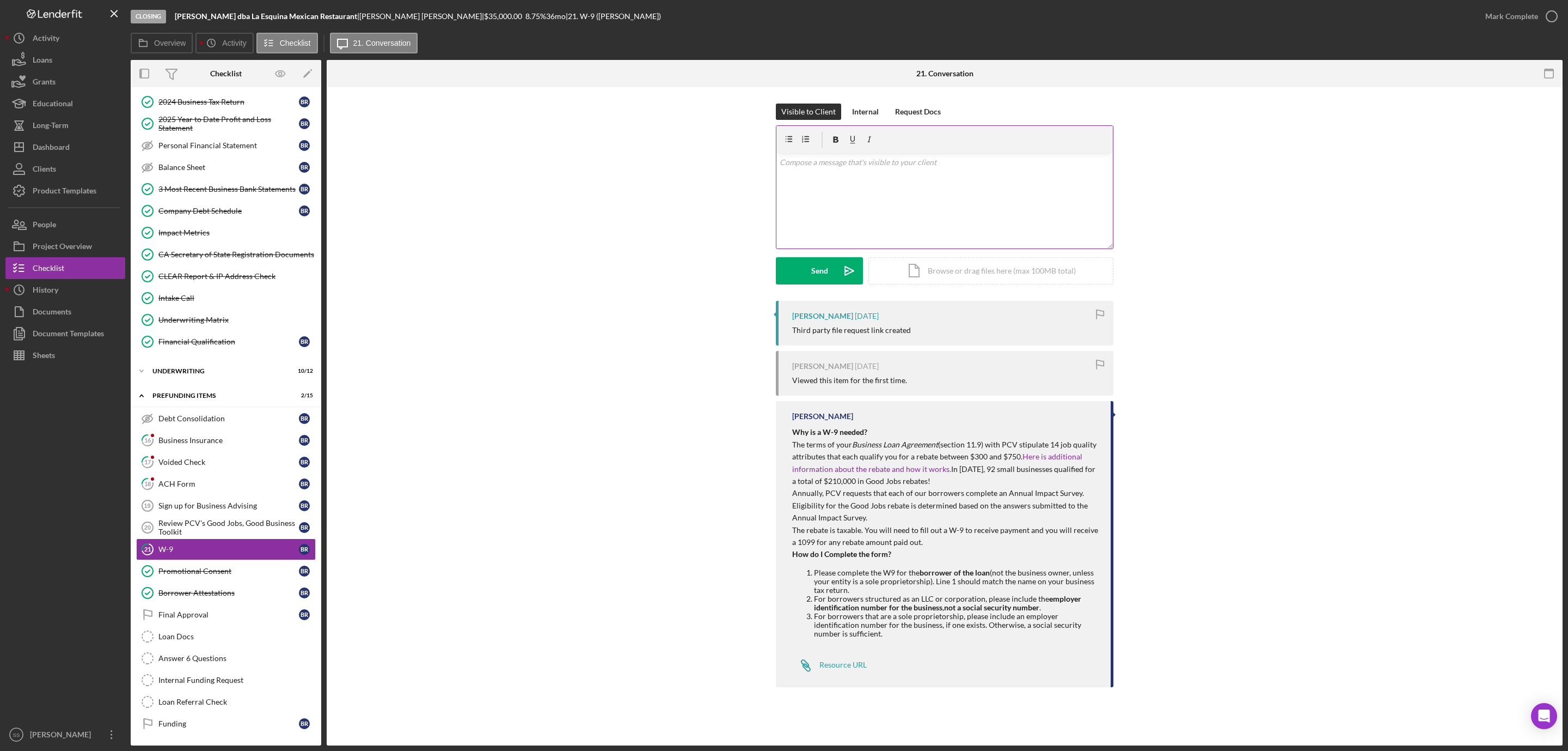
click at [897, 217] on div "v Color teal Color pink Remove color Add row above Add row below Add column bef…" at bounding box center [944, 200] width 337 height 96
click at [817, 275] on div "Send" at bounding box center [820, 270] width 17 height 27
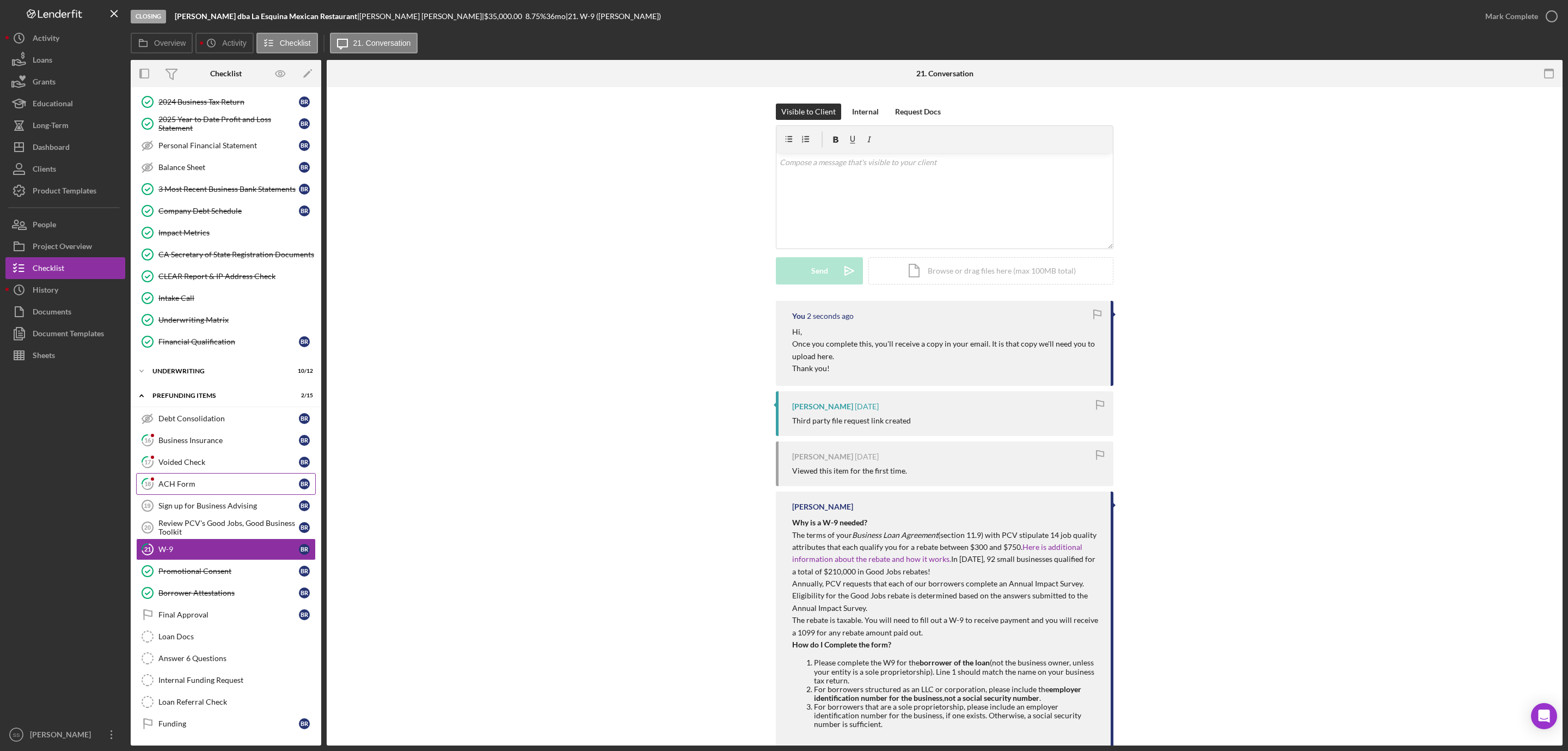
click at [194, 473] on link "18 ACH Form B R" at bounding box center [226, 484] width 180 height 22
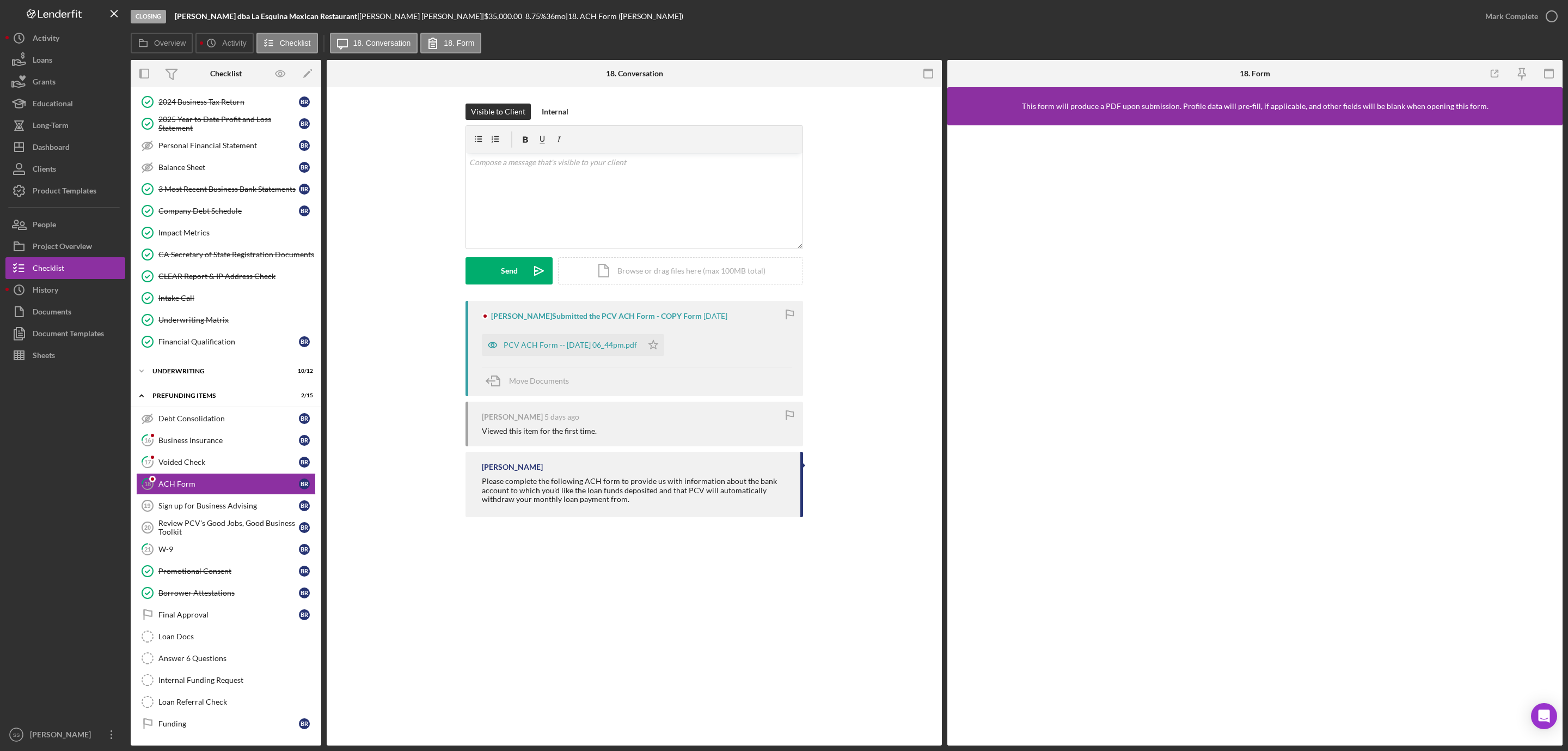
scroll to position [152, 0]
click at [603, 345] on div "PCV ACH Form -- 2025-08-25 06_44pm.pdf" at bounding box center [570, 345] width 133 height 9
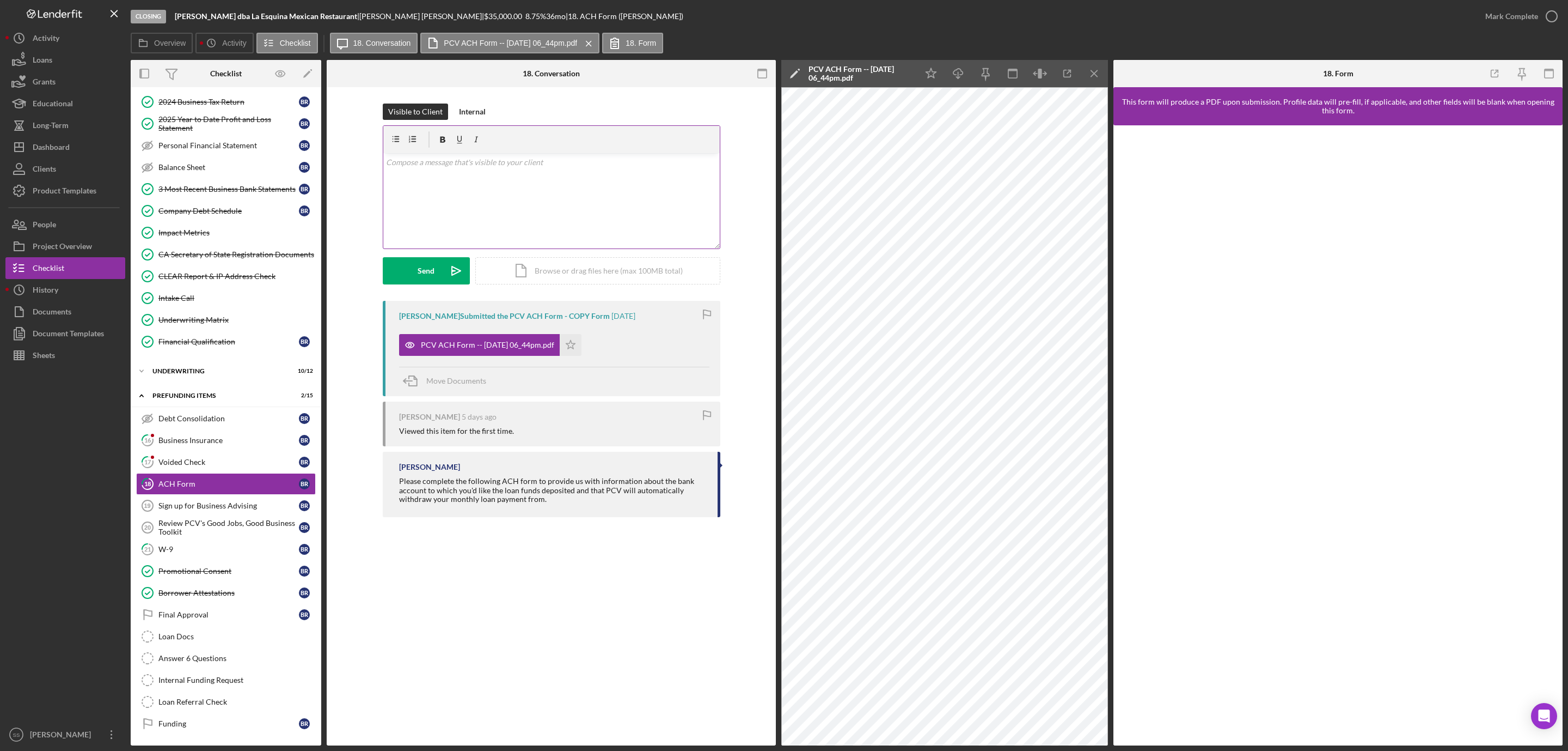
click at [623, 203] on div "v Color teal Color pink Remove color Add row above Add row below Add column bef…" at bounding box center [551, 200] width 337 height 96
click at [429, 271] on div "Send" at bounding box center [426, 270] width 17 height 27
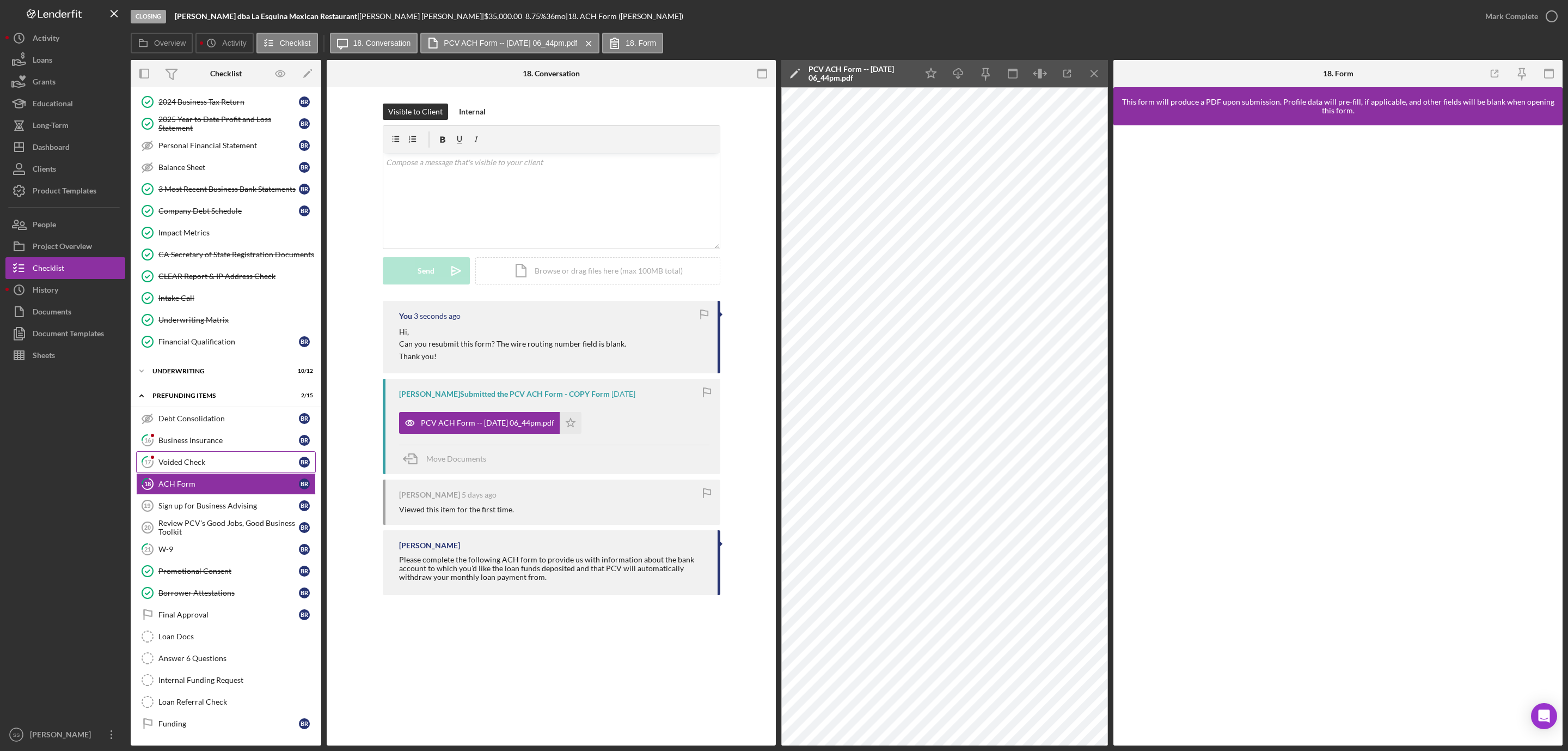
click at [188, 457] on div "Voided Check" at bounding box center [228, 462] width 141 height 9
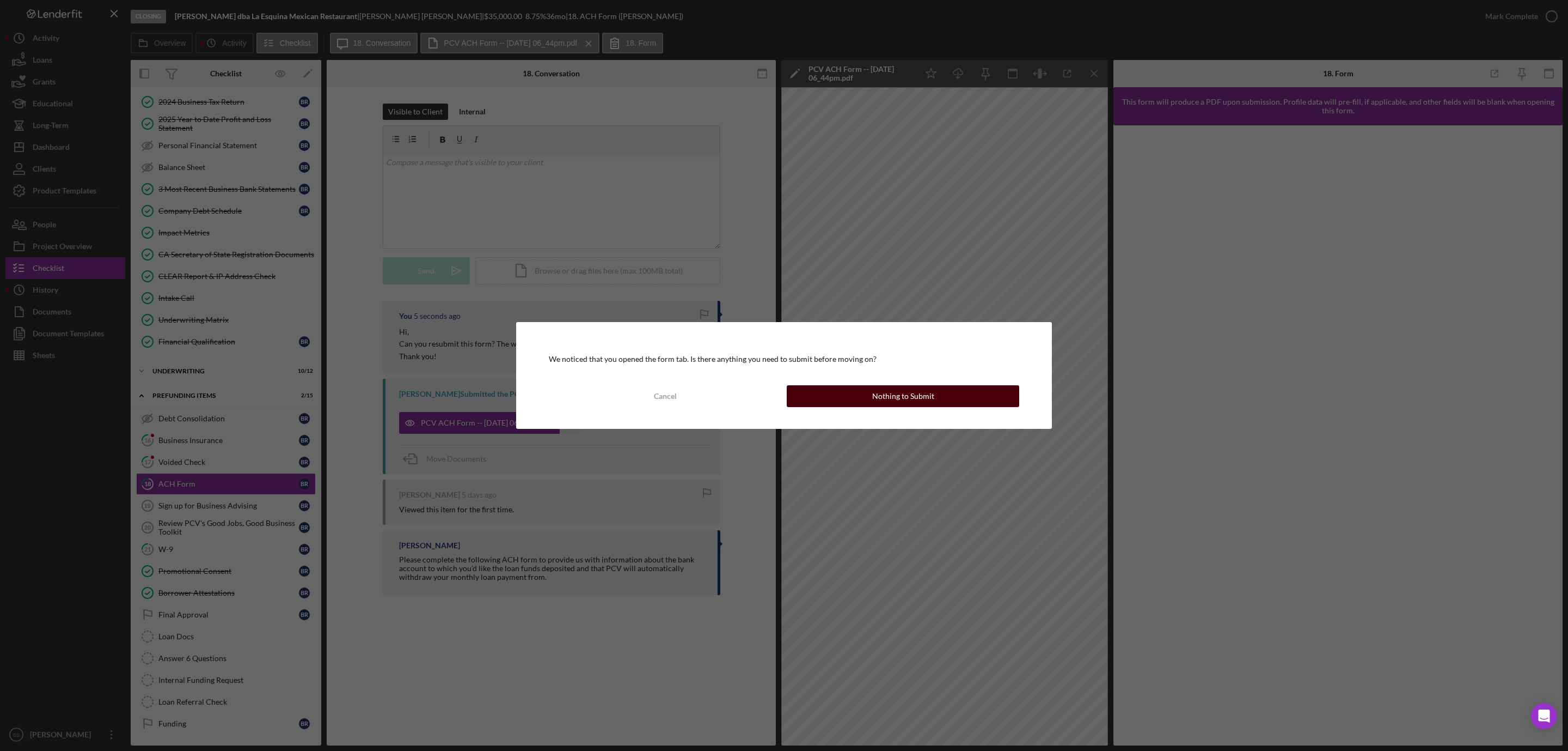
click at [870, 394] on button "Nothing to Submit" at bounding box center [903, 396] width 233 height 22
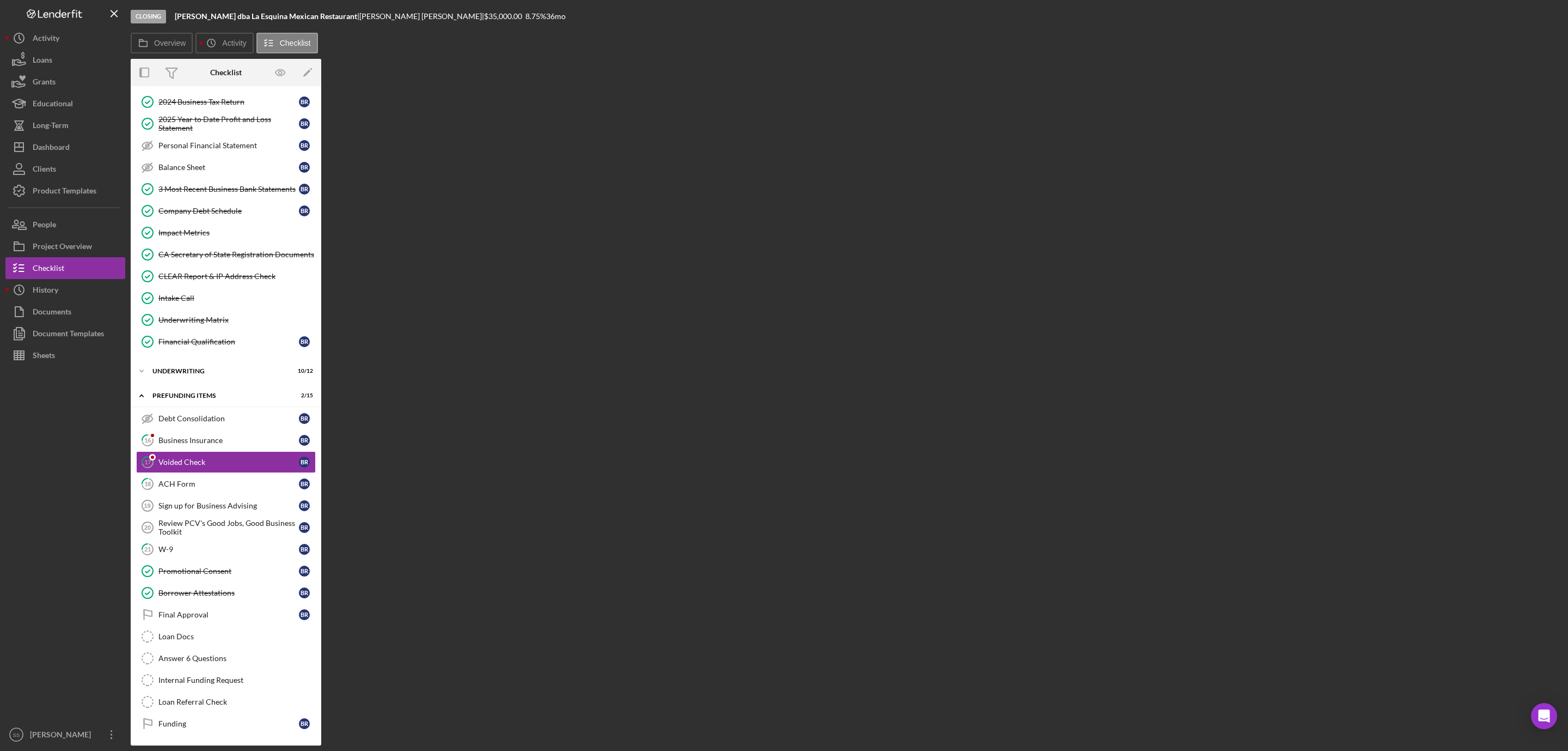
scroll to position [152, 0]
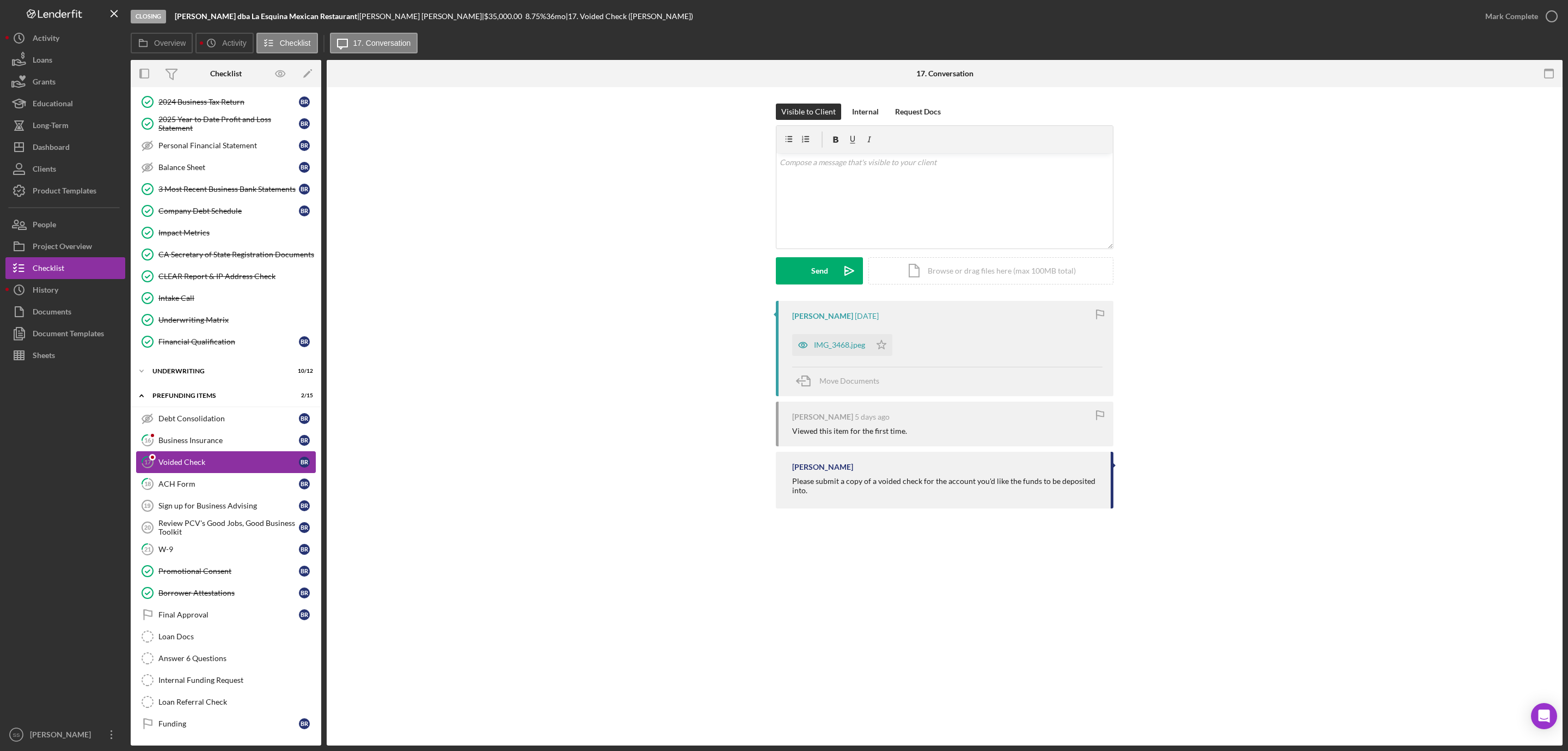
click at [214, 451] on link "17 Voided Check B R" at bounding box center [226, 462] width 180 height 22
click at [221, 436] on div "Business Insurance" at bounding box center [228, 440] width 141 height 9
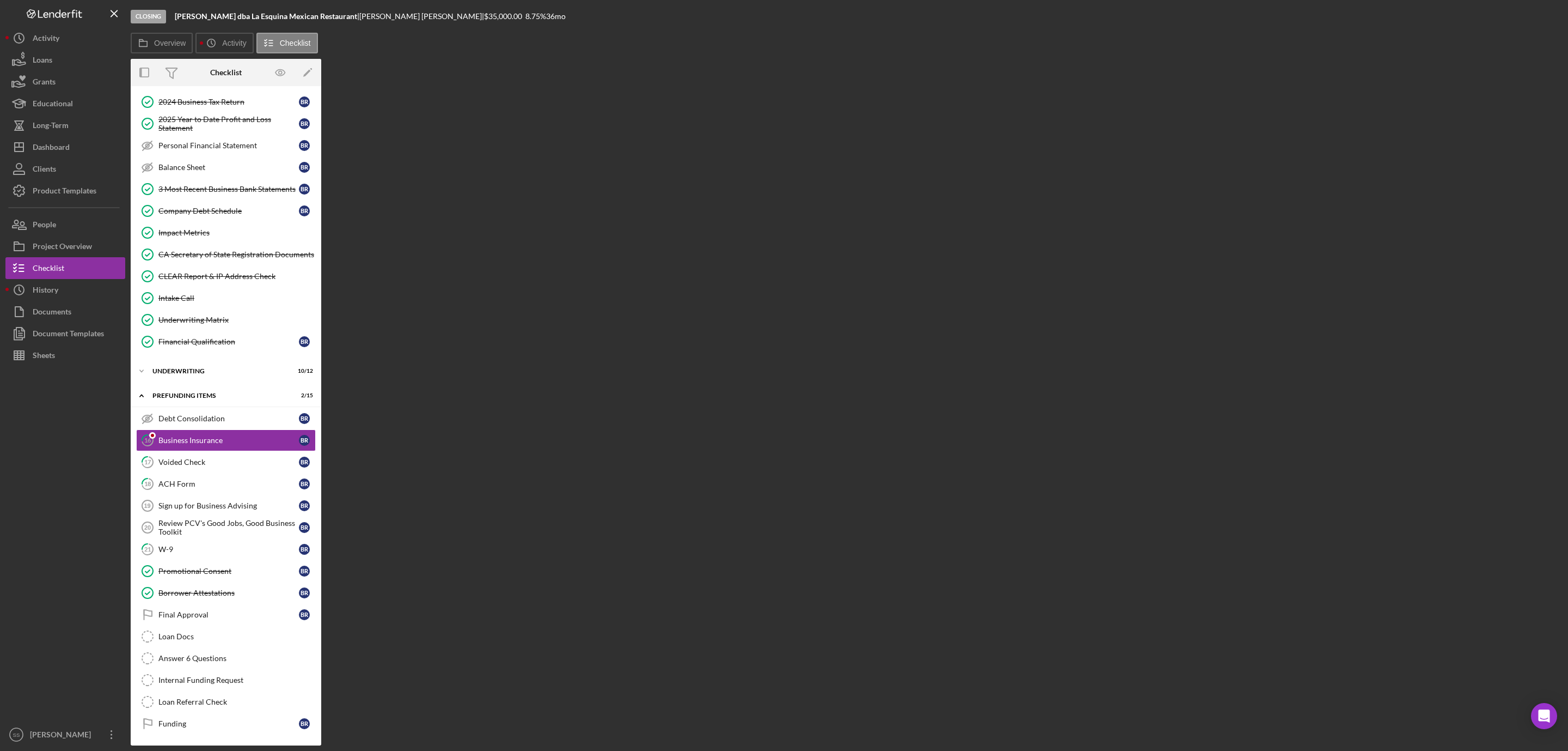
scroll to position [152, 0]
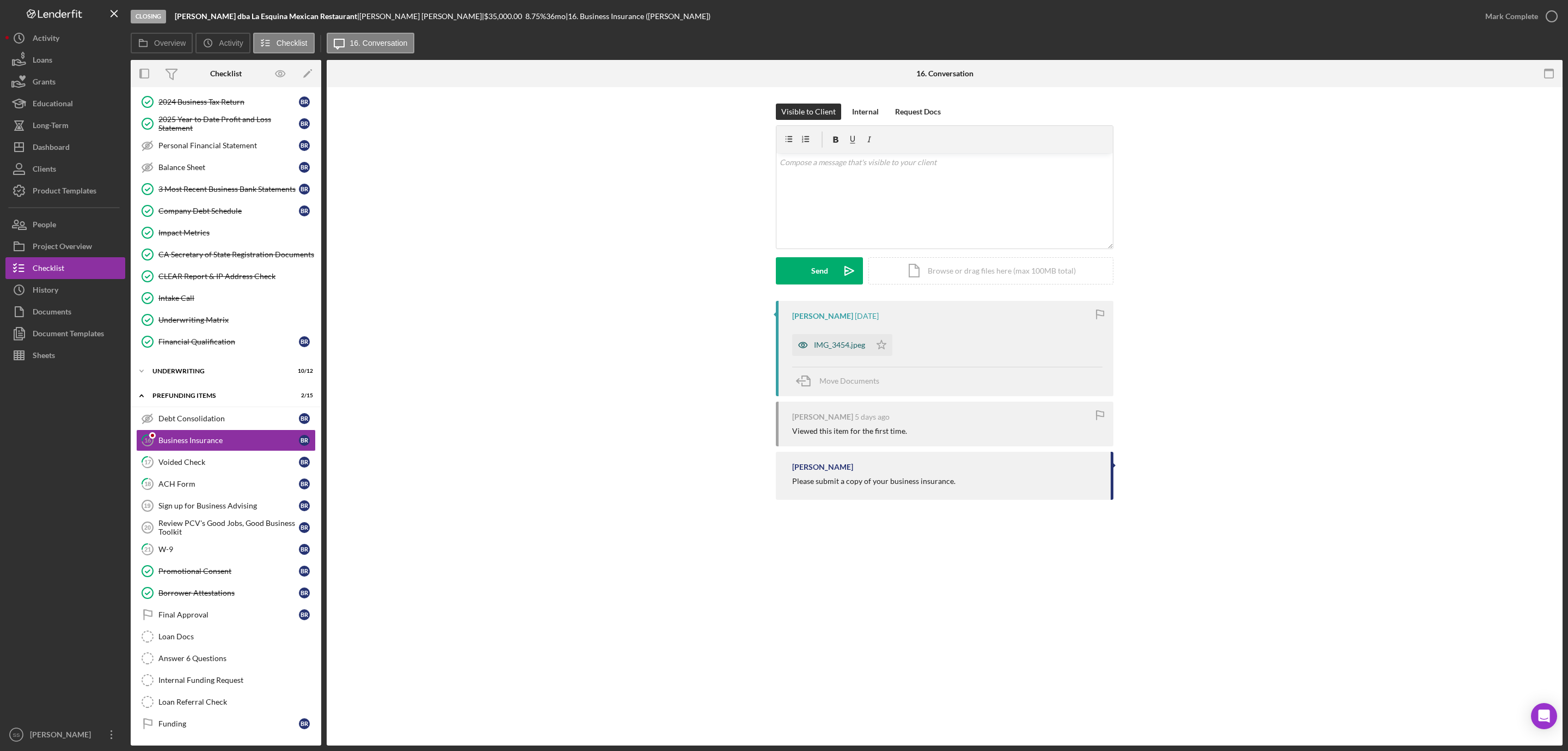
click at [853, 351] on div "IMG_3454.jpeg" at bounding box center [831, 345] width 79 height 22
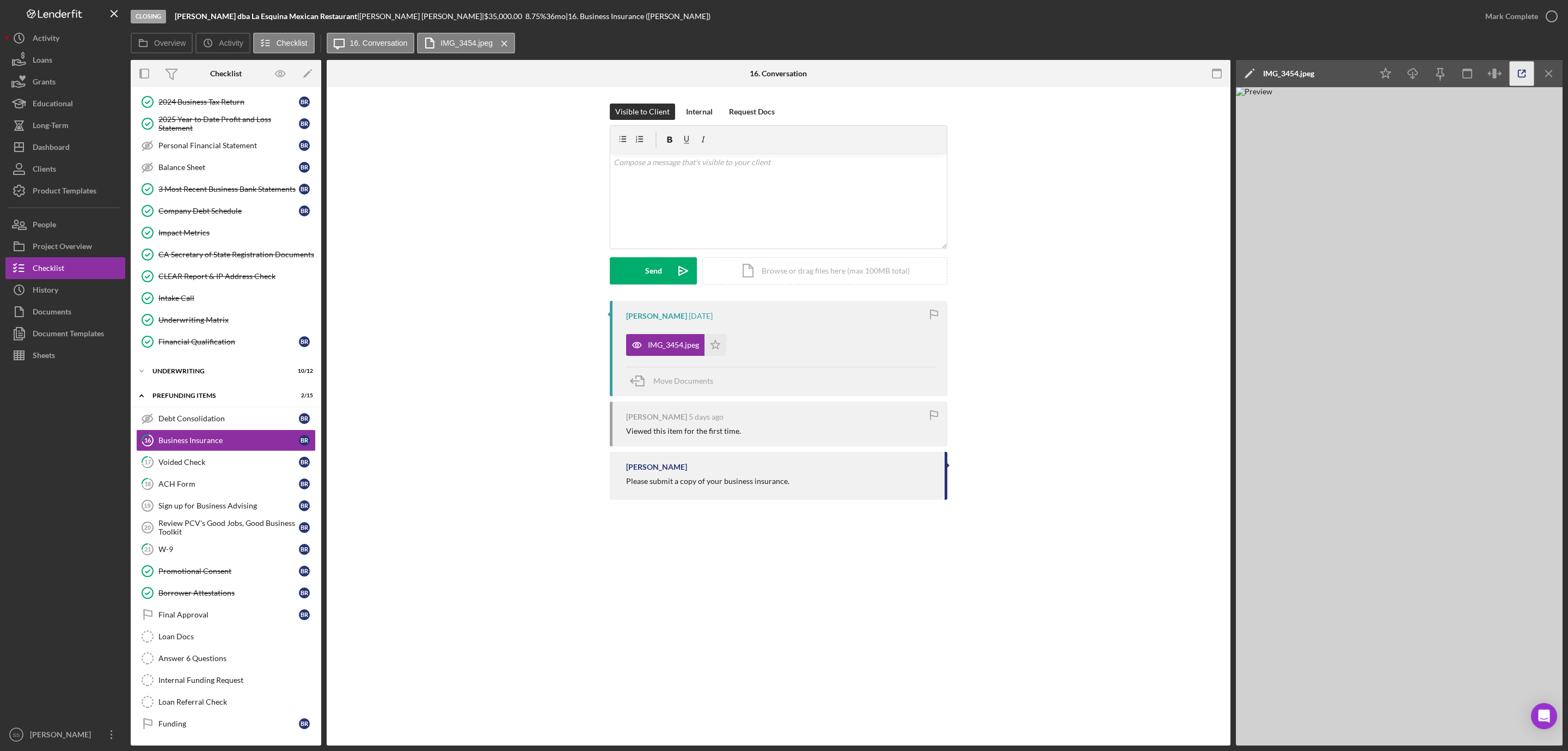
click at [1521, 70] on icon "button" at bounding box center [1522, 74] width 24 height 24
click at [631, 208] on div "v Color teal Color pink Remove color Add row above Add row below Add column bef…" at bounding box center [779, 200] width 337 height 96
click at [850, 195] on p "Can you resubmit this and include your declaration page so we can see the Gener…" at bounding box center [779, 193] width 331 height 12
click at [934, 198] on p "Can you resubmit this and include your declaration page so we can see that/if G…" at bounding box center [779, 193] width 331 height 12
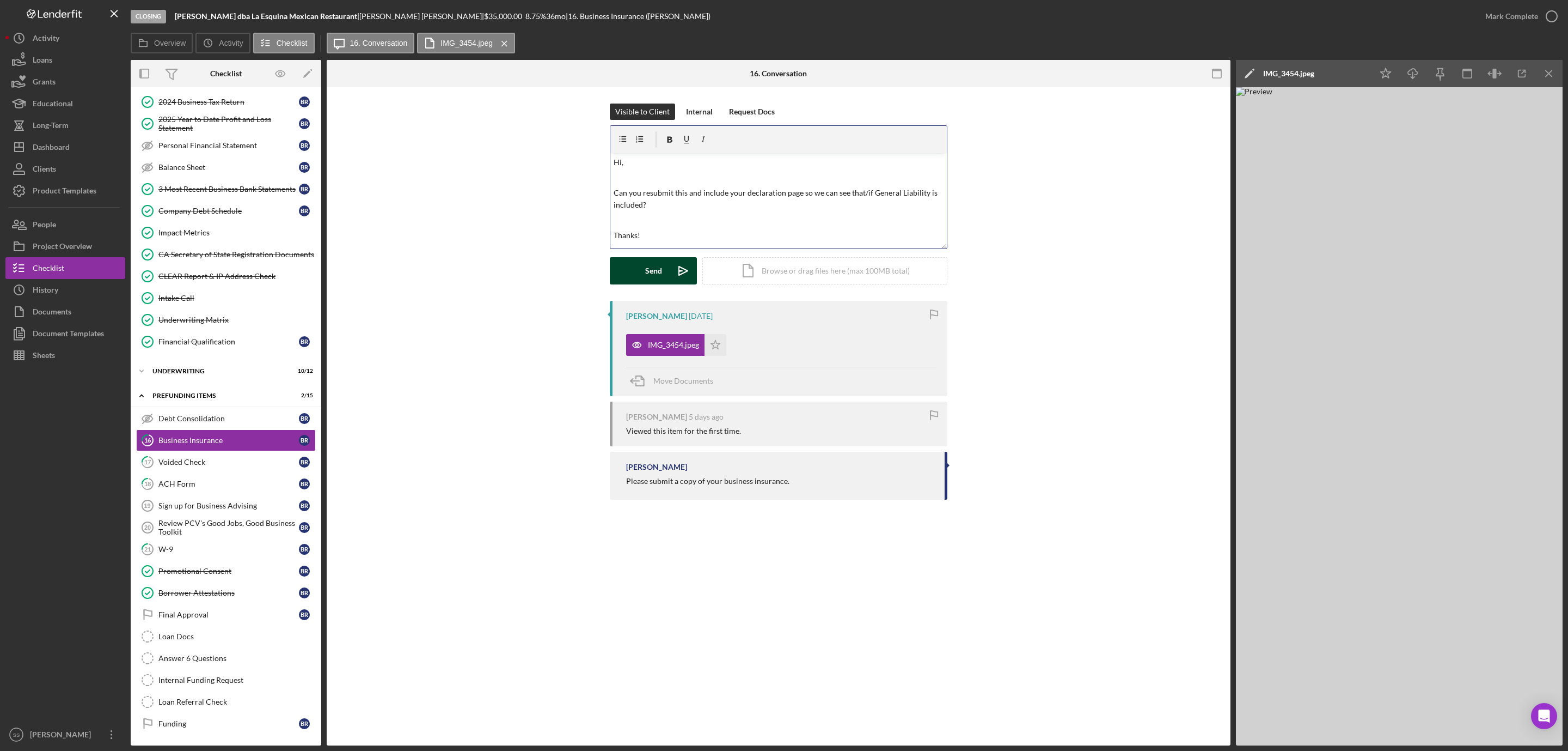
click at [637, 281] on button "Send Icon/icon-invite-send" at bounding box center [653, 270] width 87 height 27
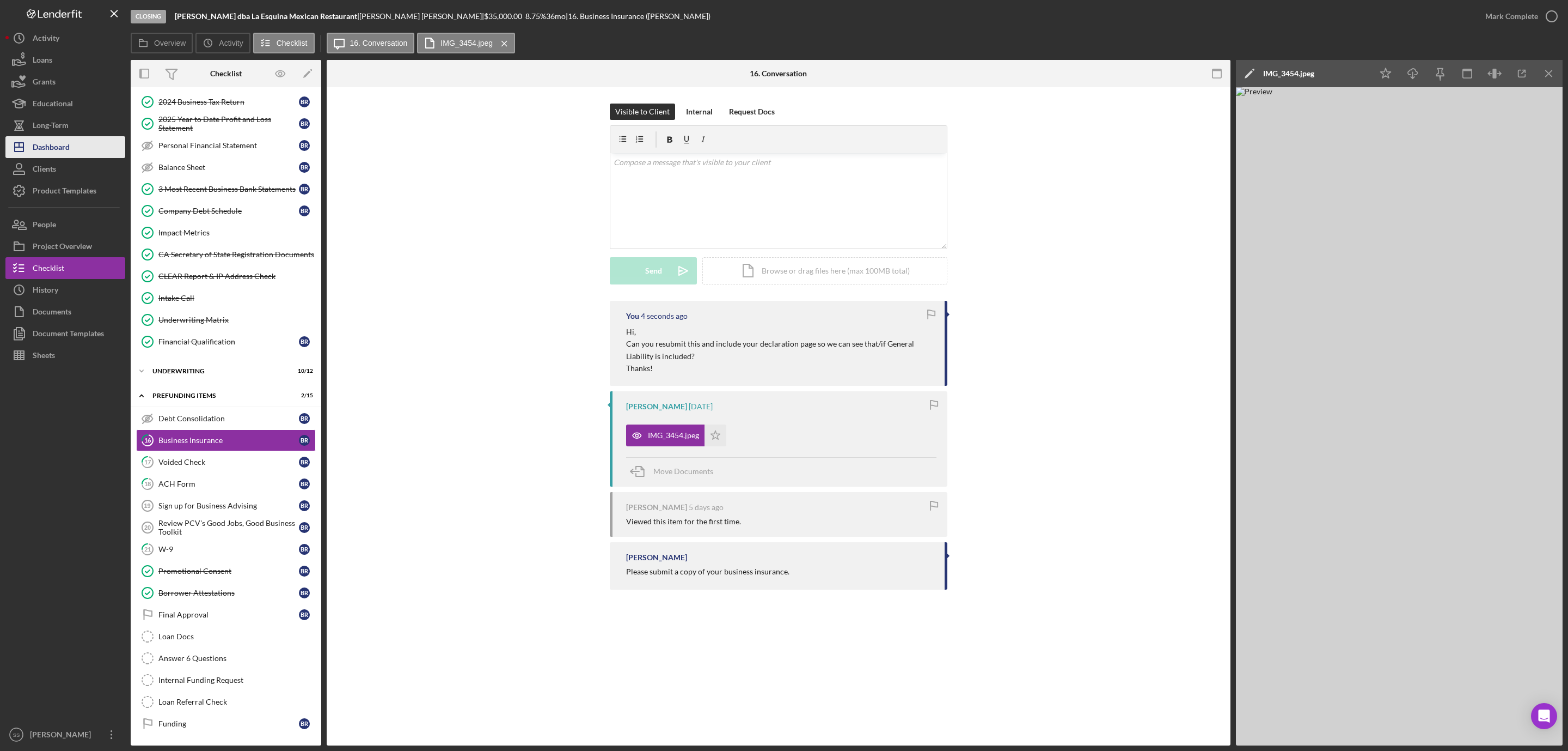
click at [68, 149] on div "Dashboard" at bounding box center [51, 149] width 37 height 24
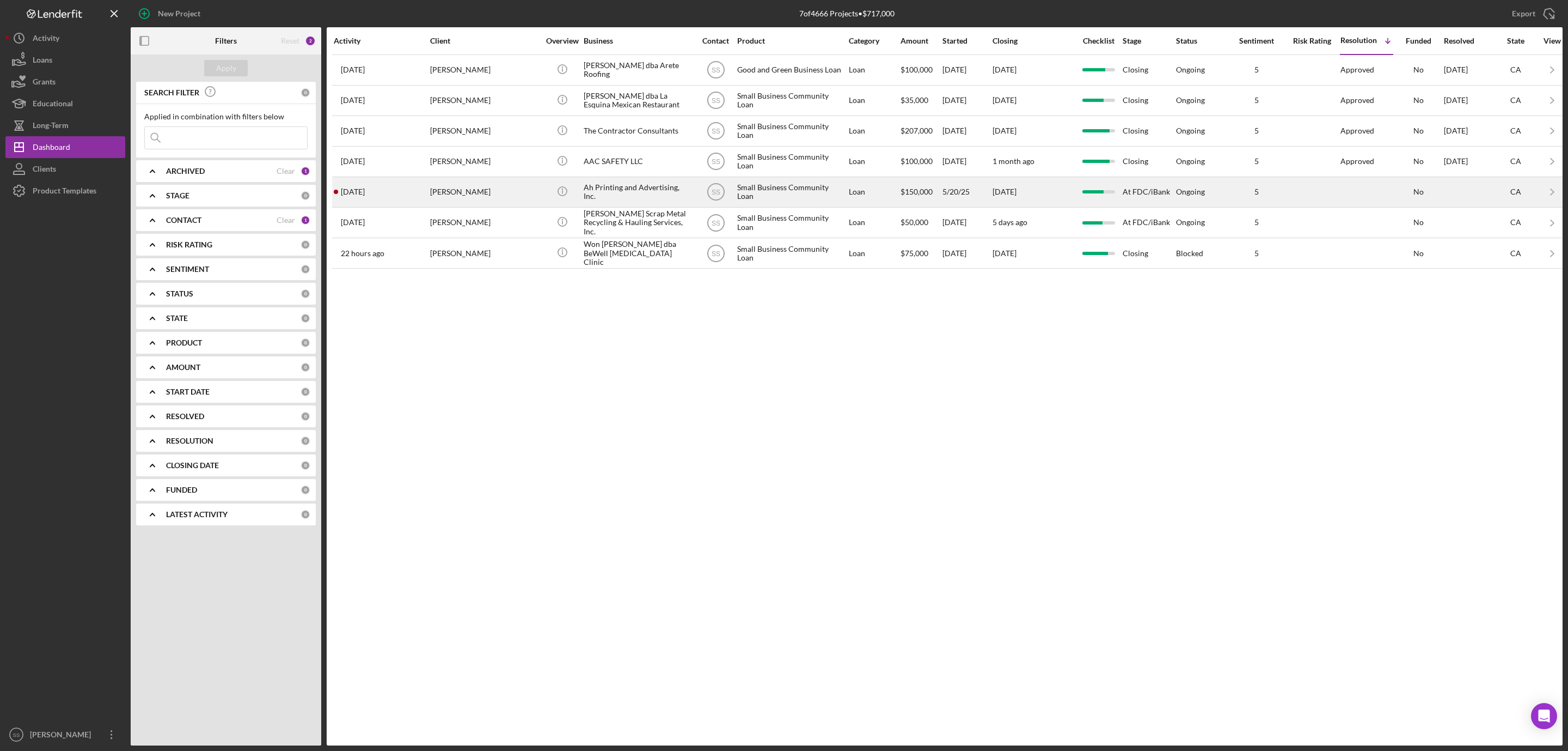
click at [449, 197] on div "Aleksandr Shoshin" at bounding box center [485, 192] width 109 height 29
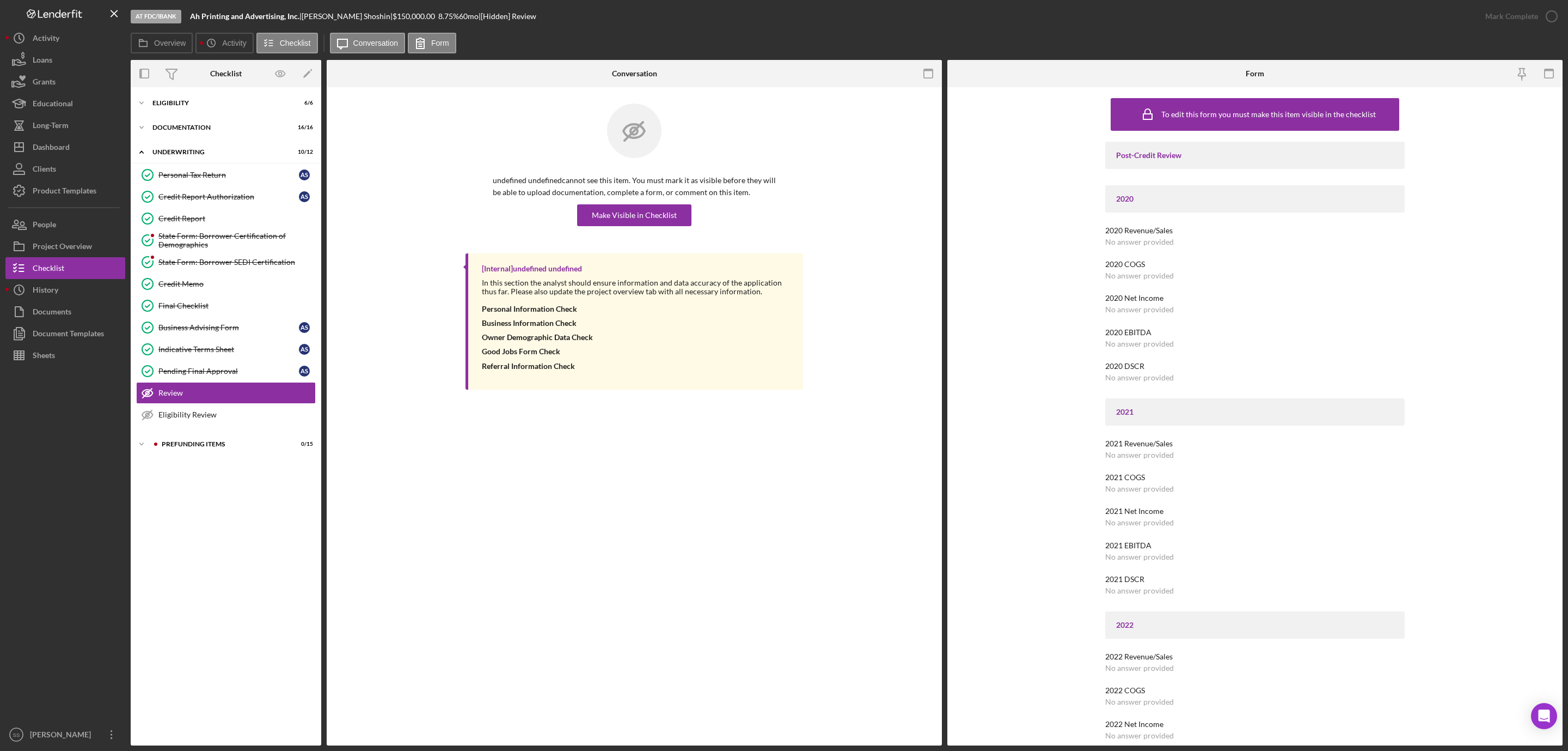
click at [192, 431] on div "Personal Tax Return Personal Tax Return A S Credit Report Authorization Credit …" at bounding box center [226, 297] width 191 height 267
click at [190, 447] on div "Prefunding Items" at bounding box center [235, 444] width 146 height 7
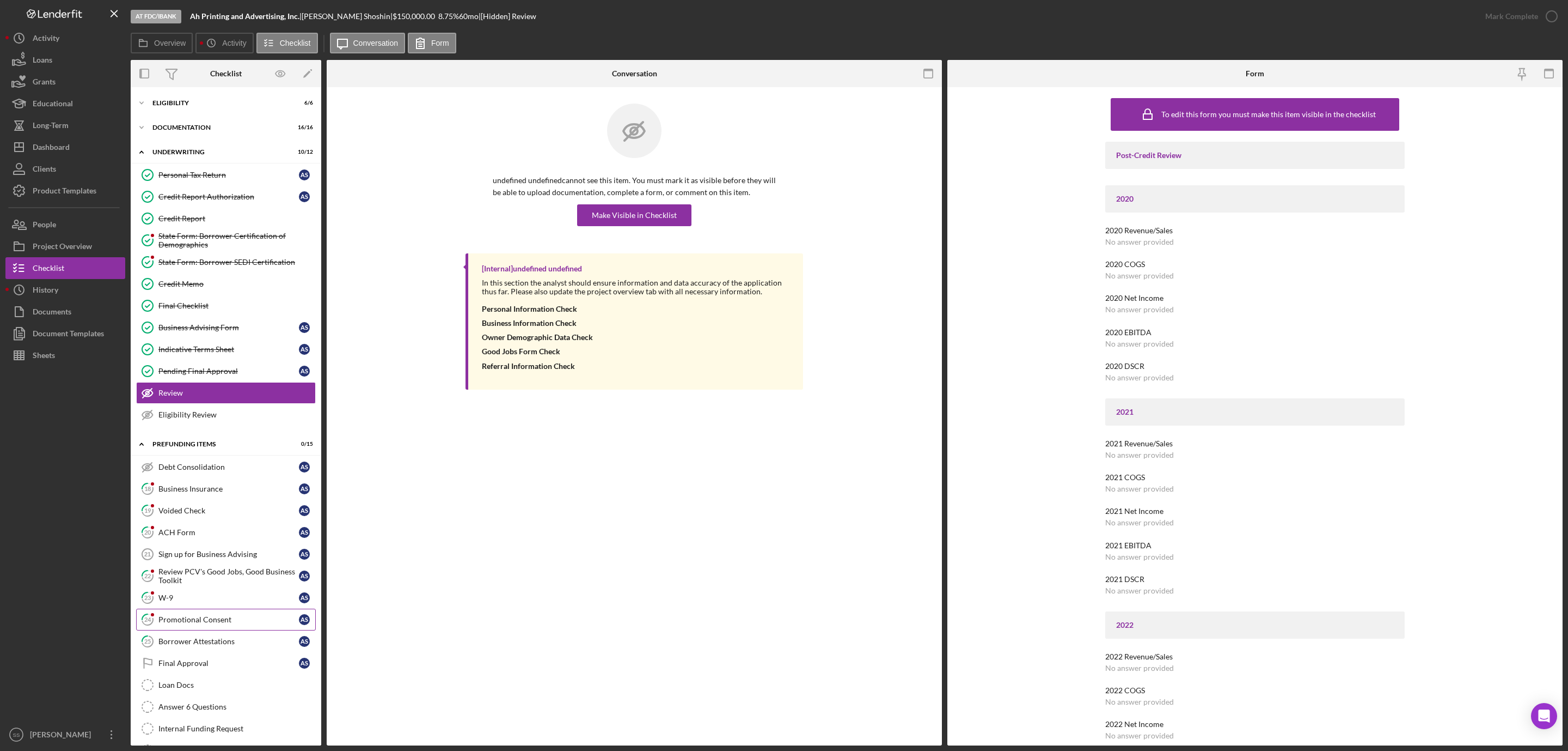
click at [189, 624] on div "Promotional Consent" at bounding box center [228, 619] width 141 height 9
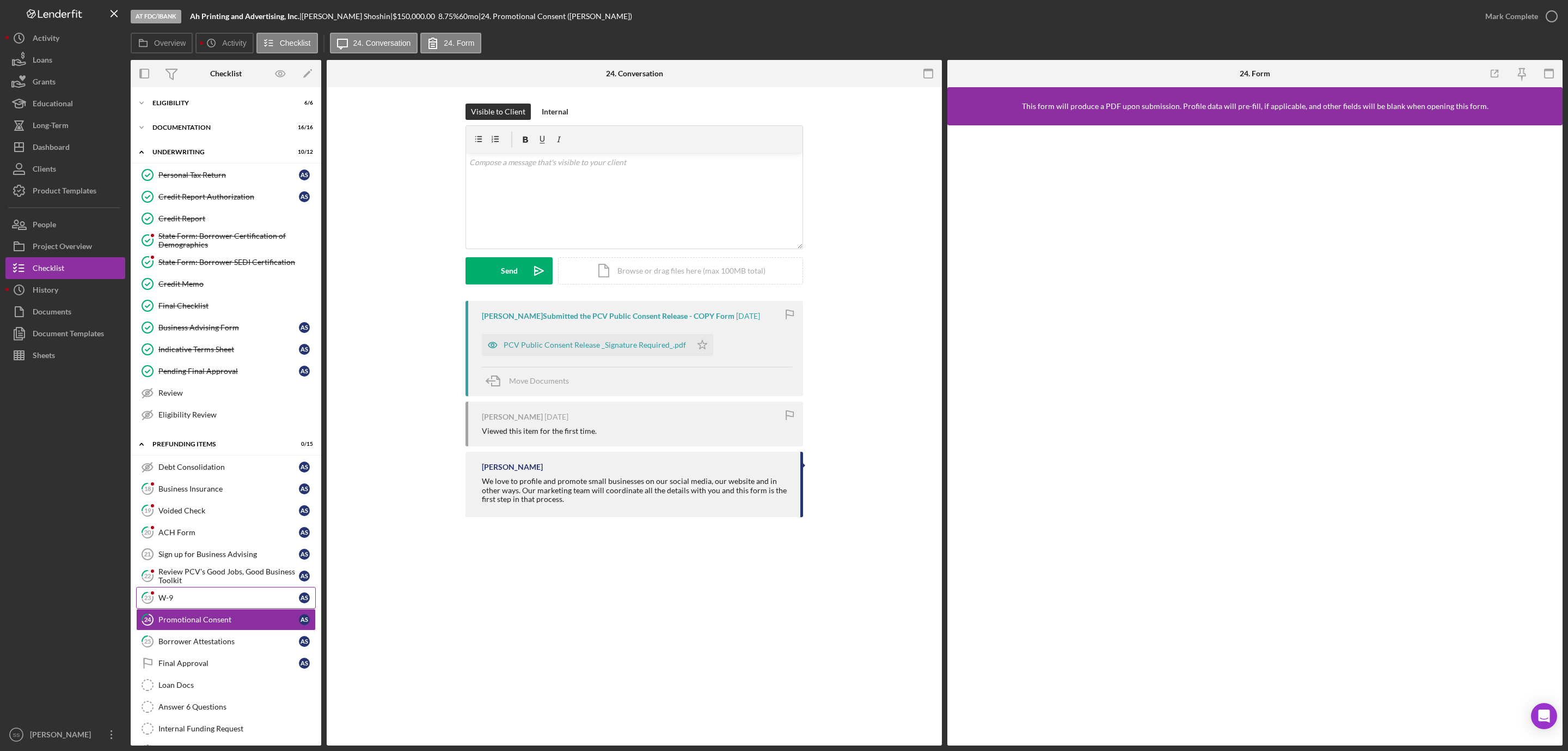
click at [216, 602] on div "W-9" at bounding box center [228, 598] width 141 height 9
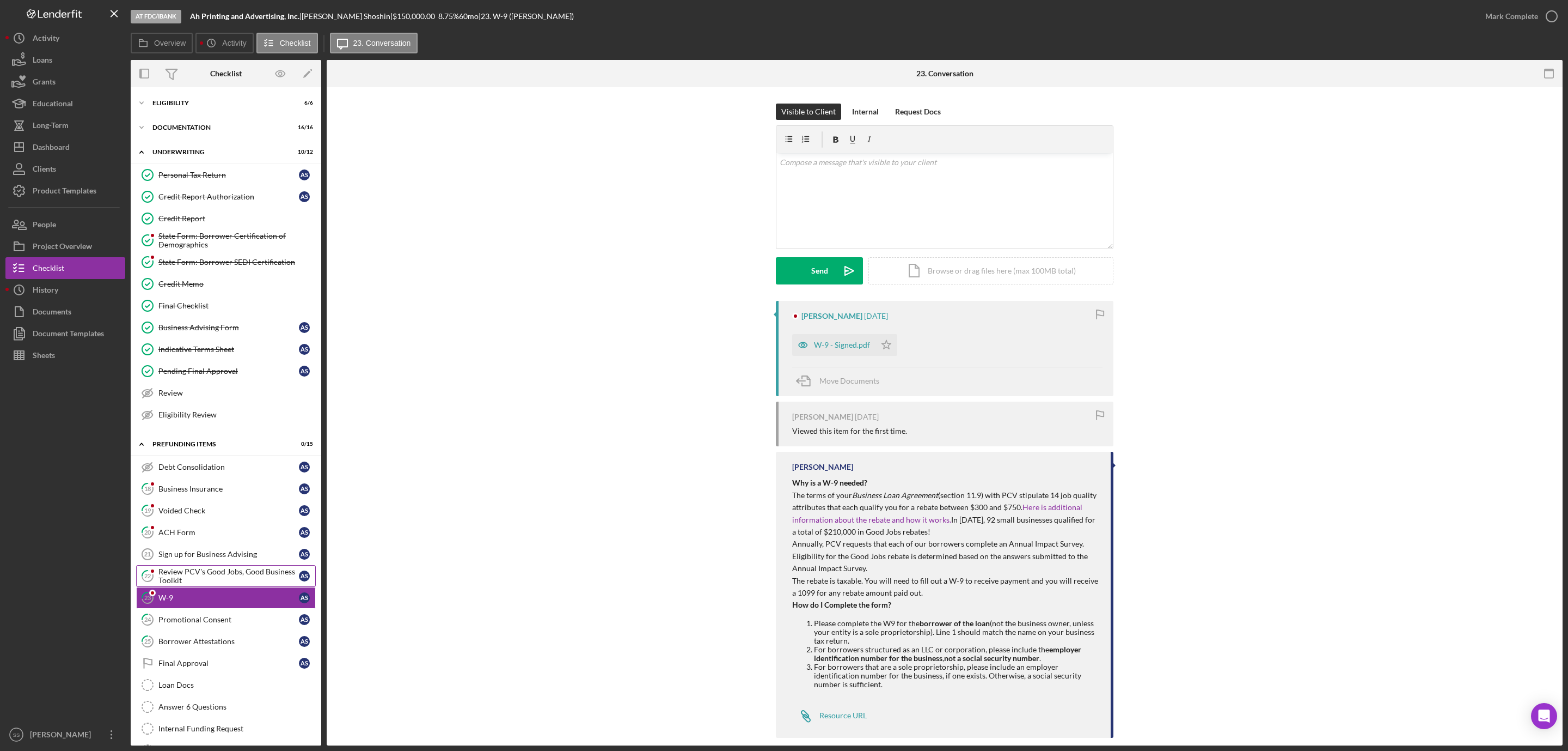
click at [225, 579] on div "Review PCV's Good Jobs, Good Business Toolkit" at bounding box center [228, 576] width 141 height 18
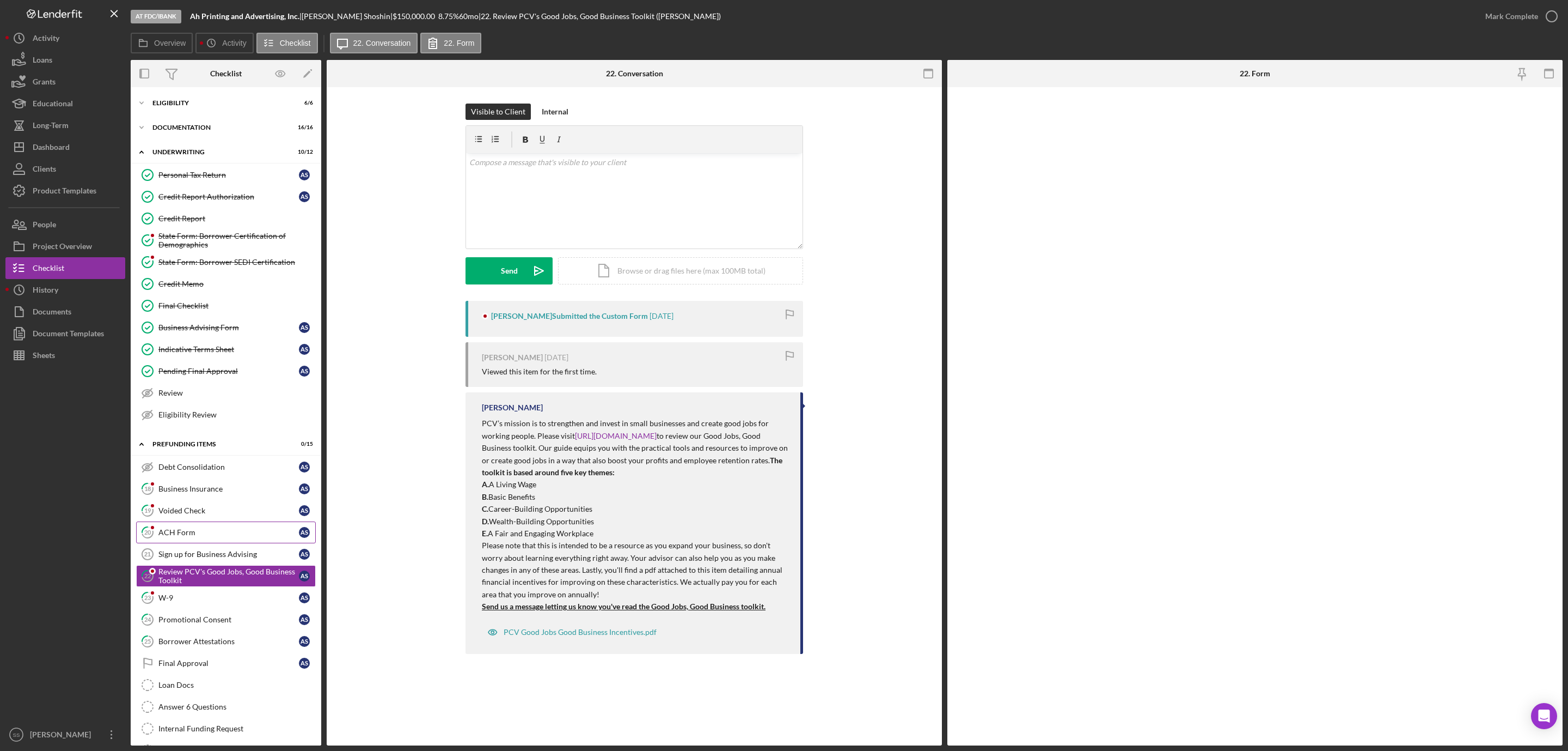
click at [213, 537] on div "ACH Form" at bounding box center [228, 532] width 141 height 9
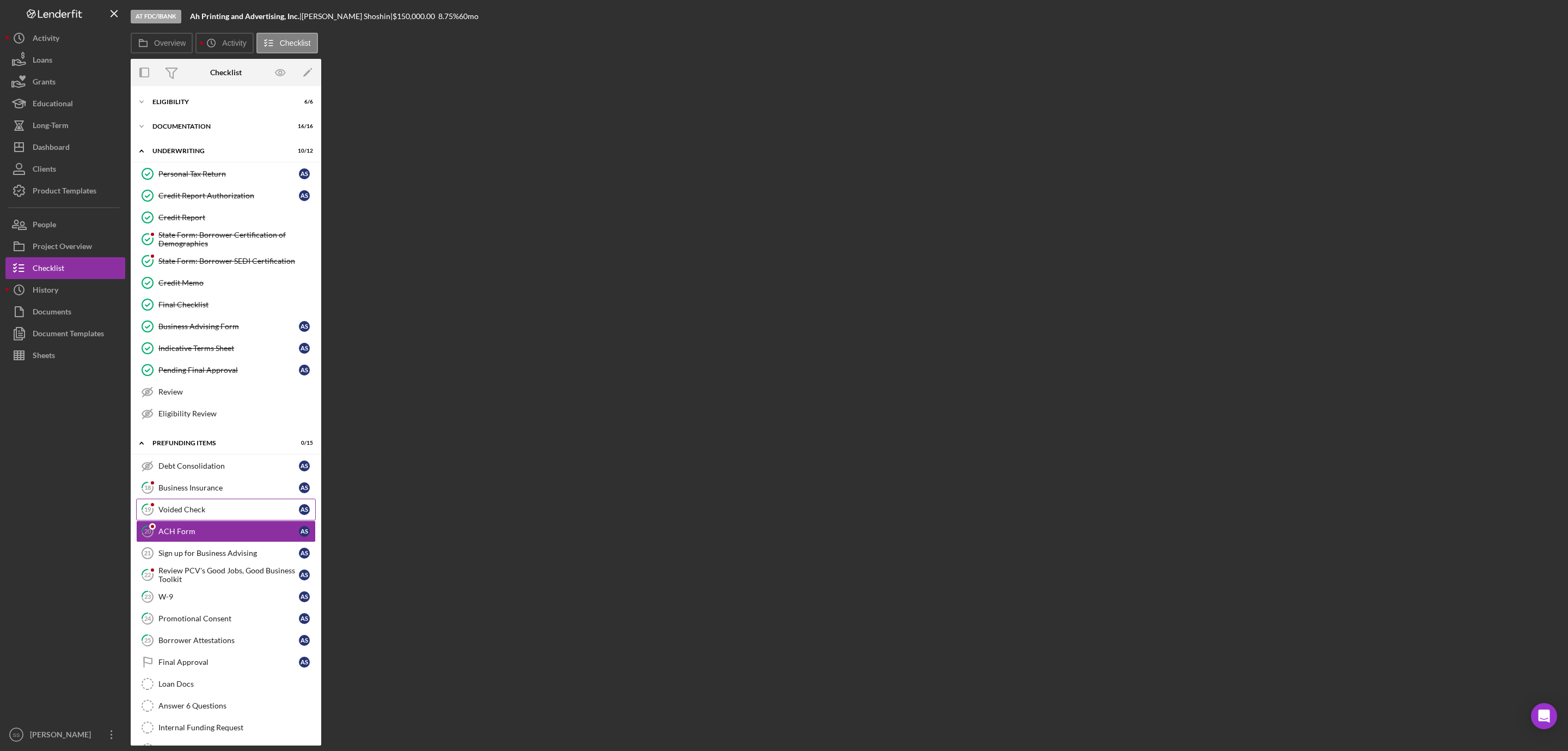
click at [211, 513] on div "Voided Check" at bounding box center [228, 509] width 141 height 9
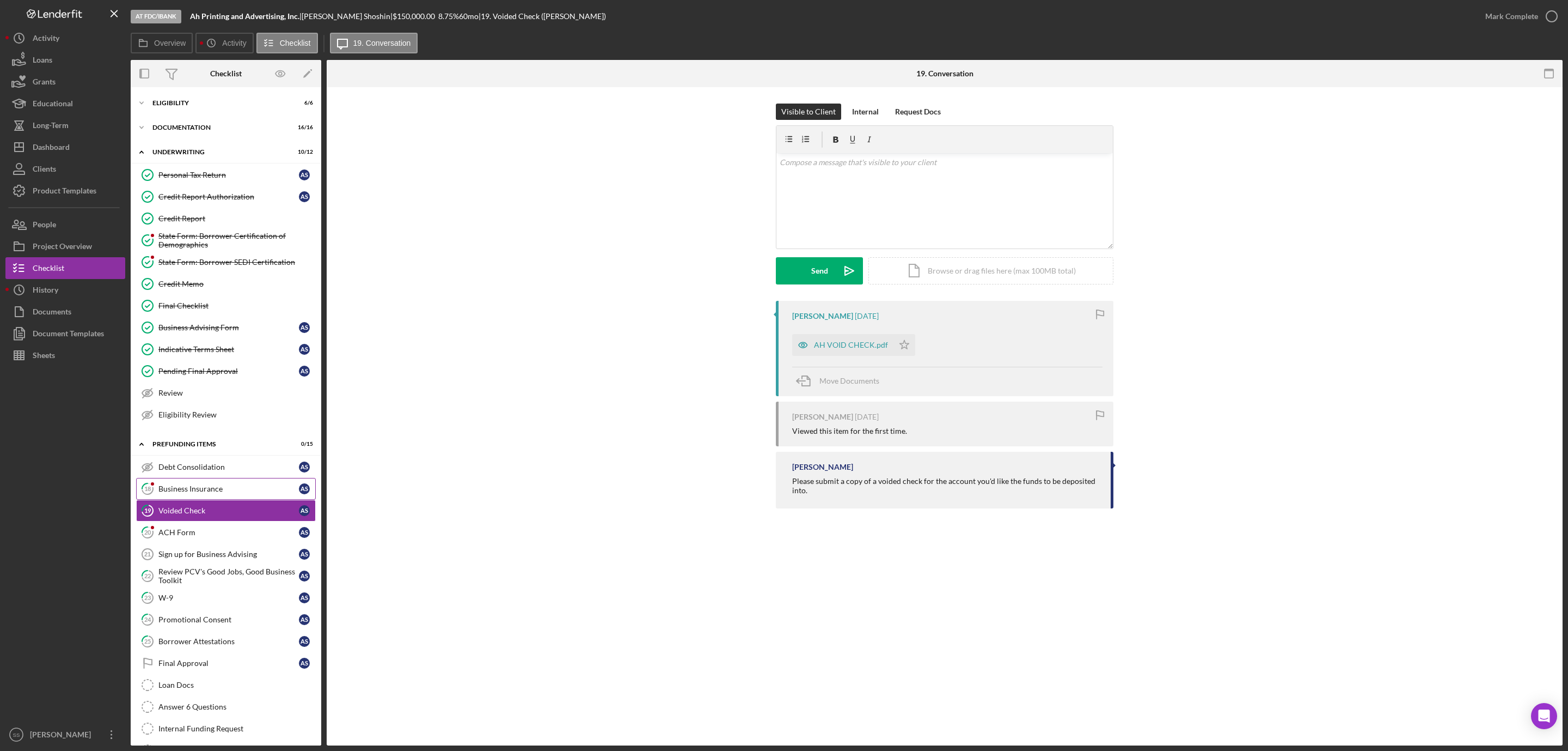
click at [211, 493] on div "Business Insurance" at bounding box center [228, 488] width 141 height 9
click at [192, 536] on div "ACH Form" at bounding box center [228, 532] width 141 height 9
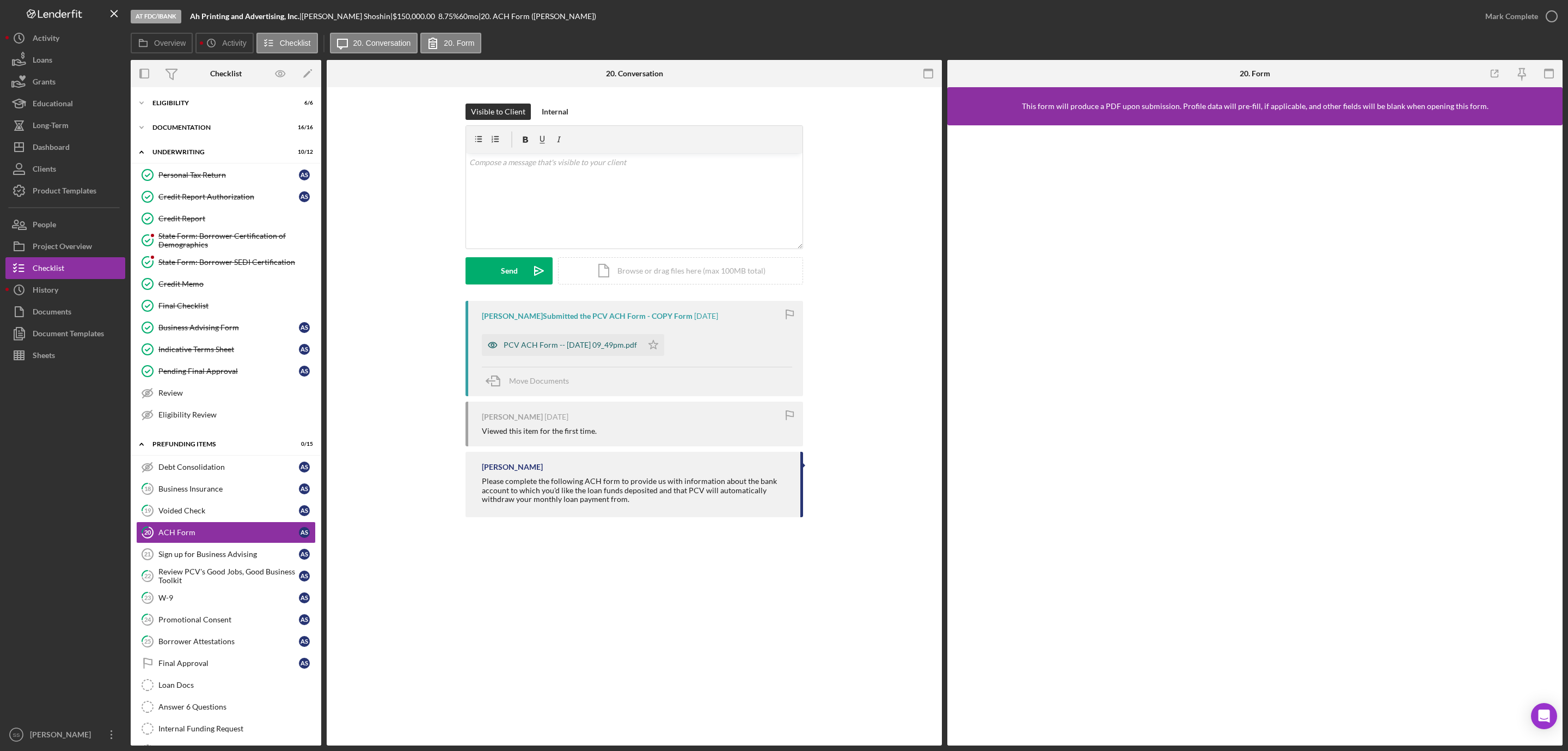
click at [531, 352] on div "PCV ACH Form -- 2025-08-20 09_49pm.pdf" at bounding box center [562, 345] width 161 height 22
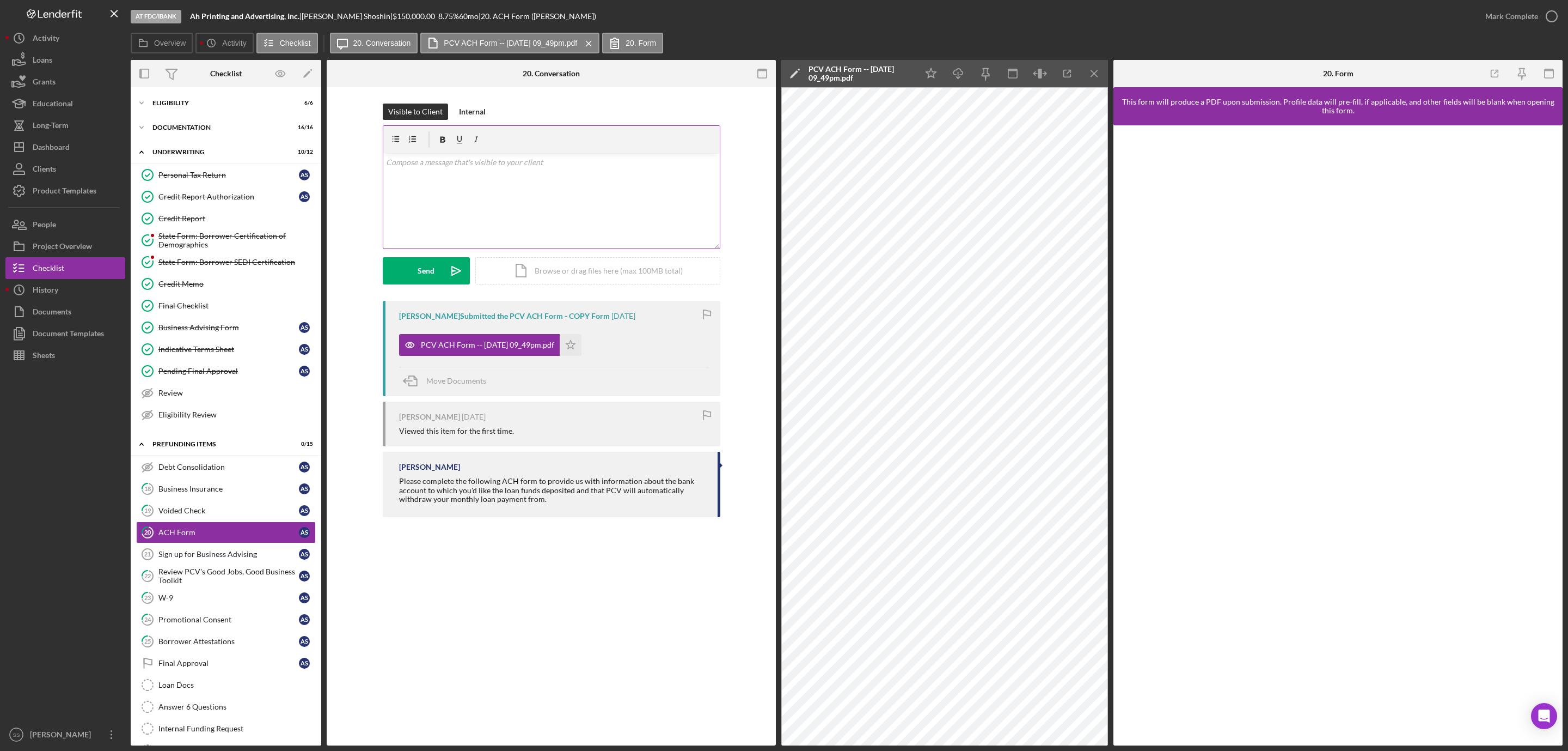
click at [562, 183] on div "v Color teal Color pink Remove color Add row above Add row below Add column bef…" at bounding box center [551, 200] width 337 height 96
click at [423, 264] on div "Send" at bounding box center [426, 270] width 17 height 27
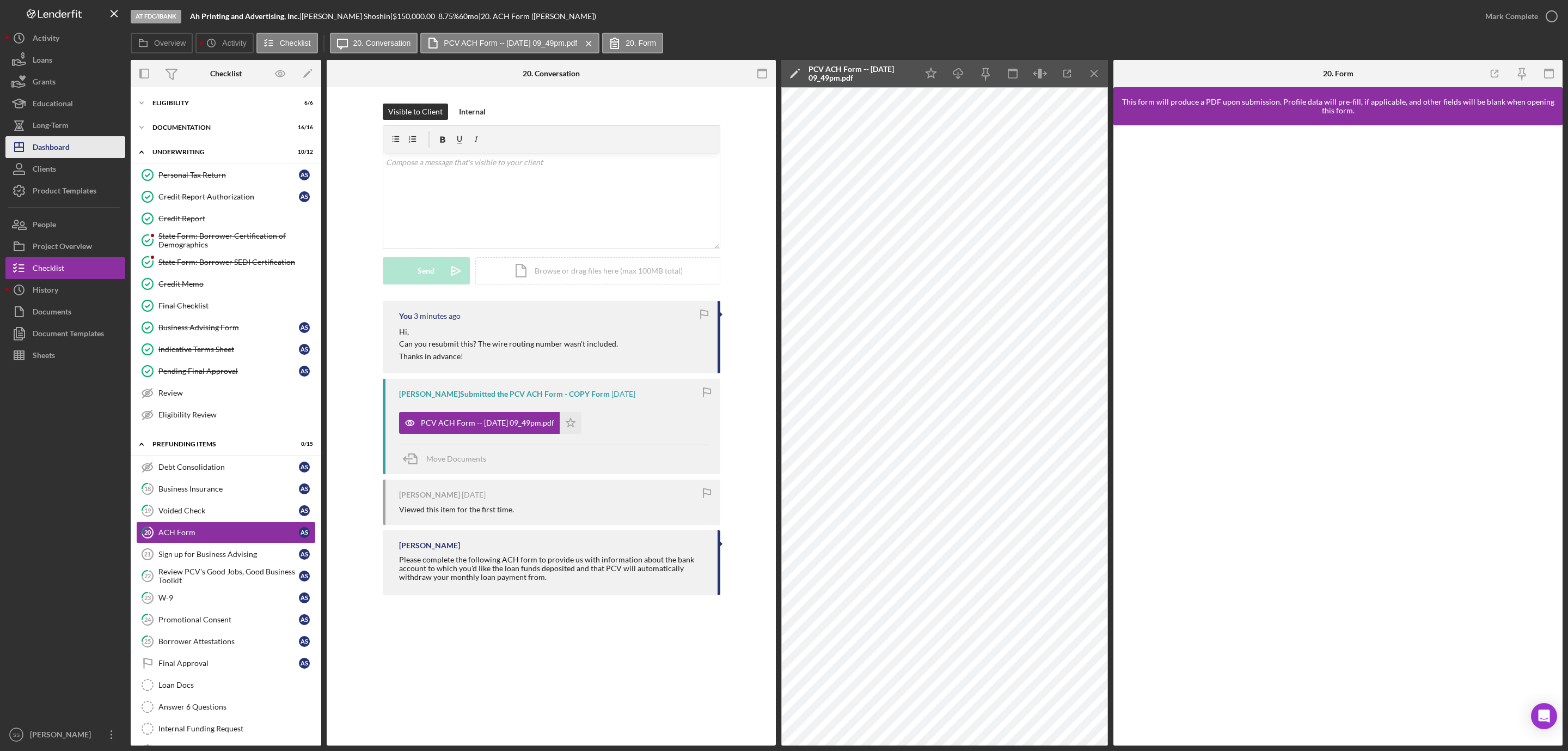
click at [65, 138] on div "Dashboard" at bounding box center [51, 149] width 37 height 24
